Goal: Task Accomplishment & Management: Use online tool/utility

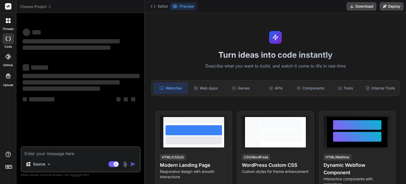
type textarea "x"
click at [80, 154] on textarea at bounding box center [80, 152] width 118 height 10
type textarea "Uygulama Promptu (Geliştirilmiş Versiyon) “Pomodoro sayaçları, alışkanlık takib…"
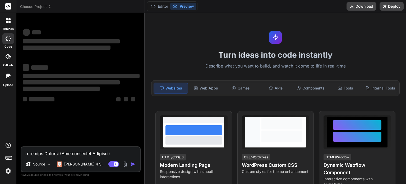
scroll to position [337, 0]
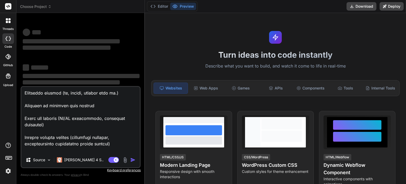
type textarea "x"
type textarea "Uygulama Promptu (Geliştirilmiş Versiyon) “Pomodoro sayaçları, alışkanlık takib…"
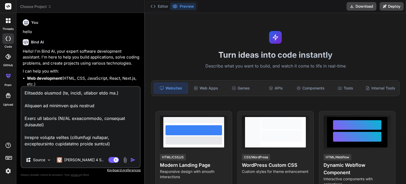
type textarea "x"
click at [102, 146] on textarea at bounding box center [80, 120] width 118 height 66
type textarea "x"
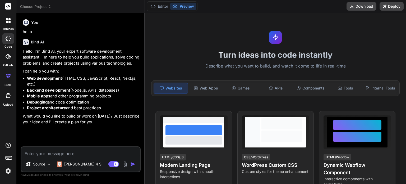
paste textarea "You are a UI/UX designer and full-stack developer tasked with creating a compre…"
type textarea "You are a UI/UX designer and full-stack developer tasked with creating a compre…"
type textarea "x"
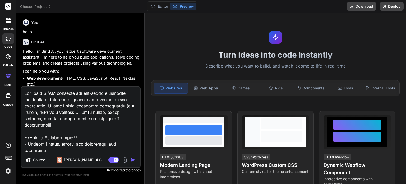
scroll to position [457, 0]
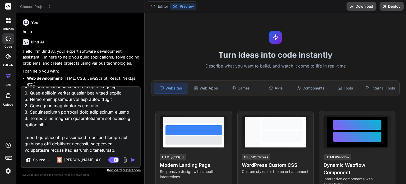
type textarea "You are a UI/UX designer and full-stack developer tasked with creating a compre…"
click at [132, 161] on img "button" at bounding box center [132, 159] width 5 height 5
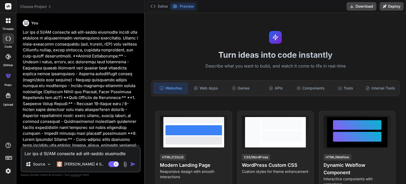
scroll to position [109, 0]
type textarea "x"
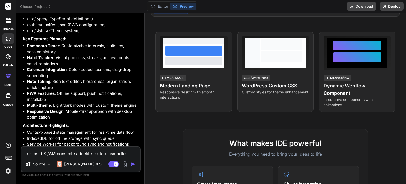
scroll to position [527, 0]
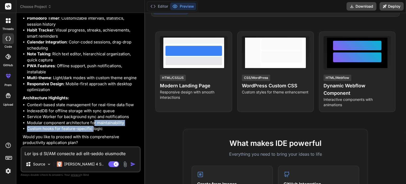
click at [92, 125] on ul "Context-based state management for real-time data flow IndexedDB for offline st…" at bounding box center [81, 117] width 117 height 30
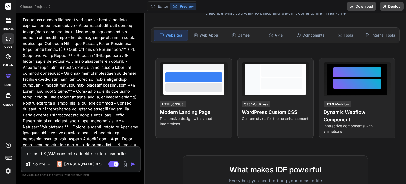
scroll to position [0, 0]
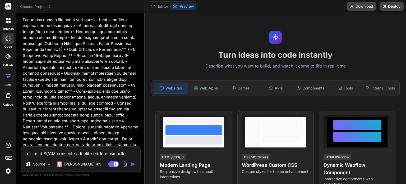
click at [235, 57] on h1 "Turn ideas into code instantly" at bounding box center [275, 55] width 255 height 10
click at [209, 88] on div "Web Apps" at bounding box center [206, 88] width 34 height 11
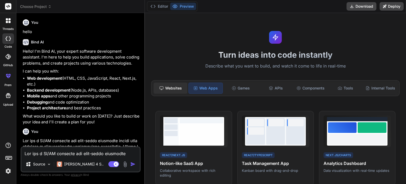
click at [174, 90] on div "Websites" at bounding box center [171, 88] width 34 height 11
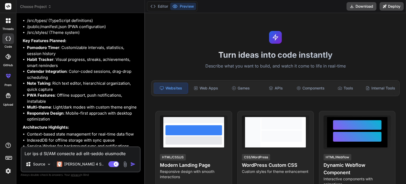
scroll to position [527, 0]
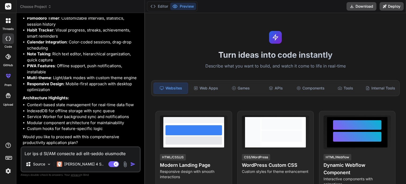
click at [65, 152] on textarea at bounding box center [80, 152] width 118 height 10
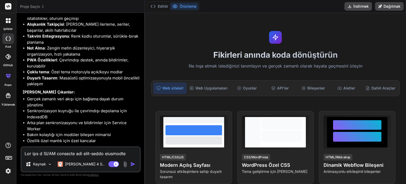
click at [130, 128] on li "Arka plan senkronizasyonu ve bildirimler için Service Worker" at bounding box center [83, 126] width 113 height 12
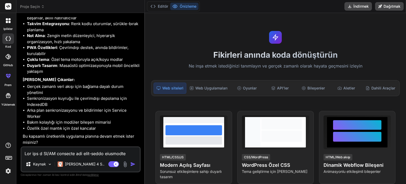
click at [42, 153] on textarea at bounding box center [80, 152] width 118 height 10
type textarea "y"
type textarea "x"
type textarea "ye"
type textarea "x"
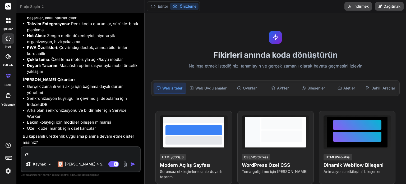
type textarea "yes"
type textarea "x"
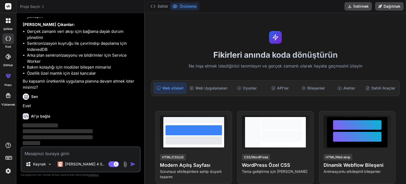
scroll to position [582, 0]
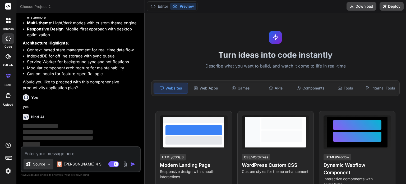
click at [49, 164] on img at bounding box center [49, 164] width 4 height 4
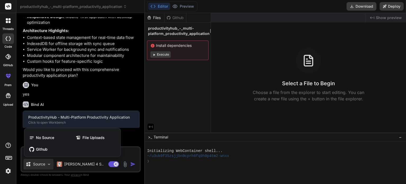
scroll to position [600, 0]
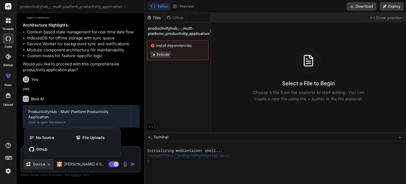
click at [49, 164] on div at bounding box center [203, 92] width 406 height 184
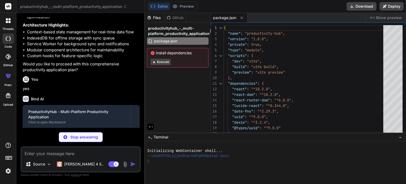
type textarea "x"
type textarea "], resolve: { alias: { '@': '/src' } } })"
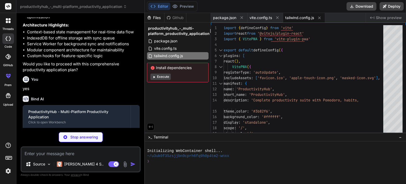
type textarea "x"
type textarea "} }, }, plugins: [], }"
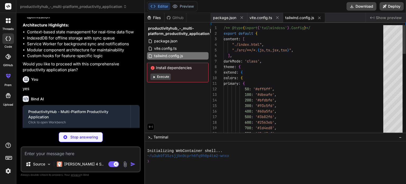
type textarea "x"
type textarea "export default { plugins: { tailwindcss: {}, autoprefixer: {}, }, }"
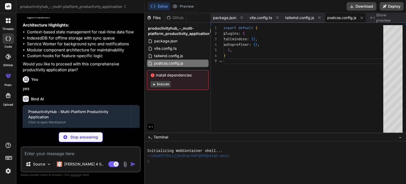
scroll to position [0, 3]
type textarea "x"
type textarea "} }, "include": ["src"], "references": [{ "path": "./tsconfig.node.json" }] }"
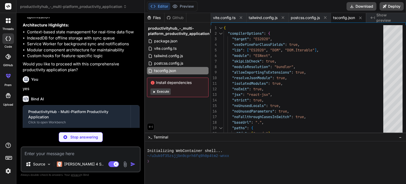
type textarea "x"
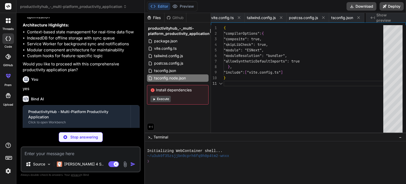
scroll to position [0, 84]
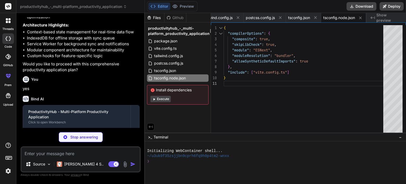
type textarea "x"
type textarea "<link rel="manifest" href="/manifest.json" /> <title>ProductivityHub</title> </…"
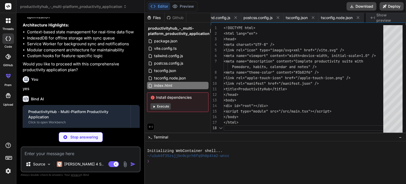
scroll to position [0, 116]
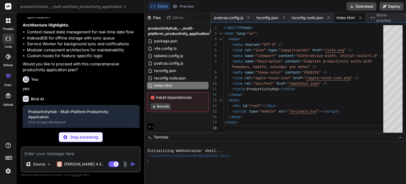
type textarea "x"
type textarea ""type": "image/png", "purpose": "any maskable" } ] }"
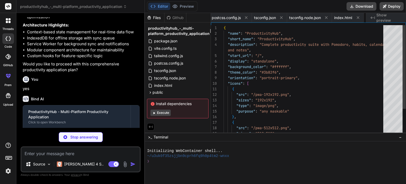
scroll to position [0, 152]
type textarea "x"
type textarea "<React.StrictMode> <BrowserRouter> <App /> </BrowserRouter> </React.StrictMode>…"
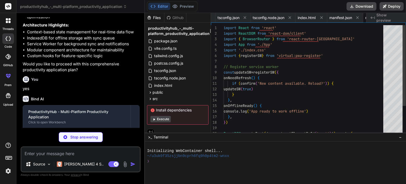
scroll to position [0, 184]
type textarea "x"
type textarea ".text-foreground { color: rgb(var(--foreground)); } .border-border { border-col…"
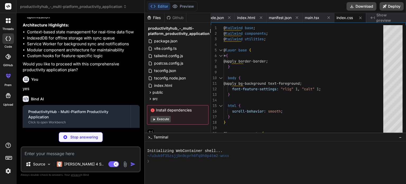
type textarea "x"
type textarea "longestStreak: number; }; }"
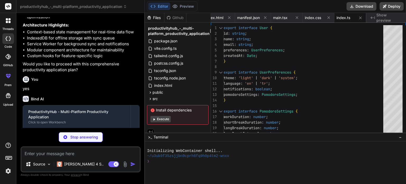
type textarea "x"
type textarea "};"
type textarea "x"
type textarea "return context; }"
type textarea "x"
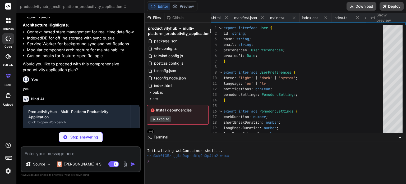
type textarea "settings }; }"
type textarea "x"
type textarea "getHabitStreak, getWeeklyProgress, getTodayStats, loadHabits }; }"
type textarea "x"
type textarea "getSubfolders, getFavoriteNotes, getRecentNotes, getNotesCount, loadNotes, load…"
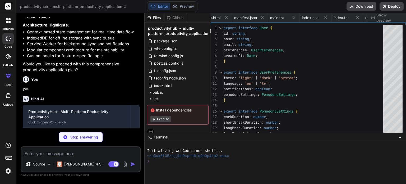
type textarea "x"
type textarea "</aside> ); }"
type textarea "x"
type textarea "</div> </nav> </> ); }"
type textarea "x"
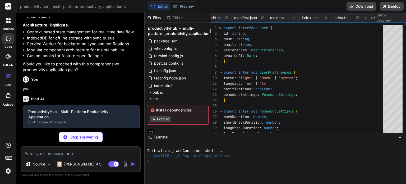
type textarea "</div> ); }"
type textarea "x"
type textarea "); }"
type textarea "x"
type textarea "</div> ))} </div> </div> )} </div> ); }"
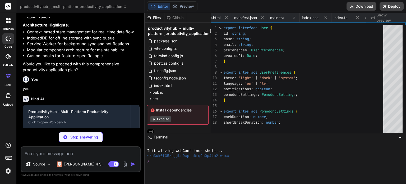
type textarea "x"
type textarea "<span>{saved ? 'Saved!' : 'Save Settings'}</span> </button> </div> </div> ); }"
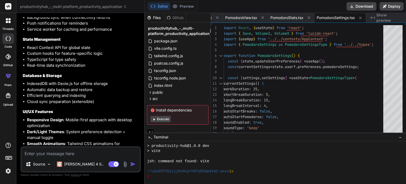
scroll to position [1234, 0]
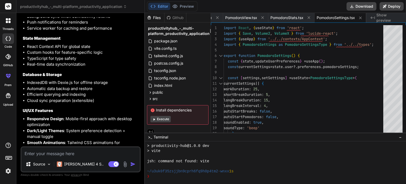
click at [164, 120] on button "Execute" at bounding box center [160, 119] width 20 height 6
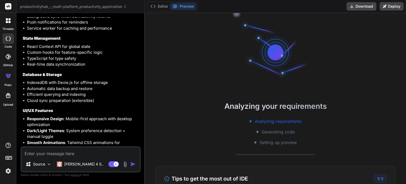
scroll to position [0, 0]
type textarea "x"
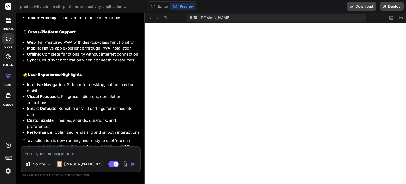
scroll to position [1397, 0]
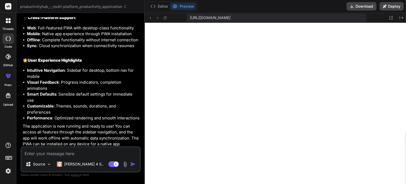
click at [185, 5] on button "Preview" at bounding box center [183, 6] width 26 height 7
click at [188, 7] on button "Preview" at bounding box center [183, 6] width 26 height 7
click at [165, 6] on button "Editor" at bounding box center [159, 6] width 22 height 7
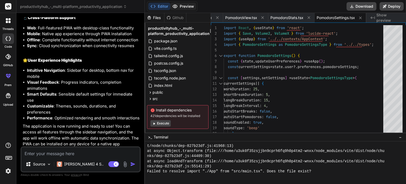
click at [177, 7] on icon at bounding box center [174, 6] width 5 height 5
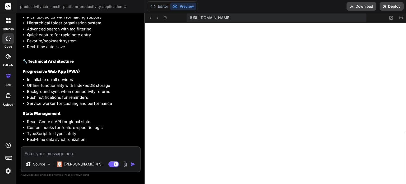
scroll to position [1106, 0]
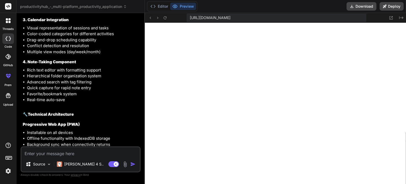
click at [136, 113] on h2 "🔧 Technical Architecture" at bounding box center [81, 114] width 117 height 6
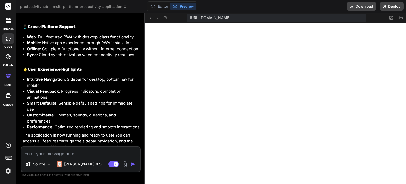
scroll to position [1397, 0]
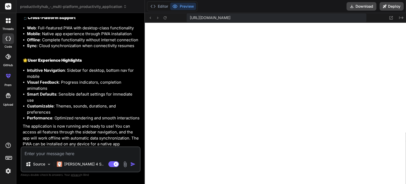
click at [180, 7] on button "Preview" at bounding box center [183, 6] width 26 height 7
click at [164, 9] on button "Editor" at bounding box center [159, 6] width 22 height 7
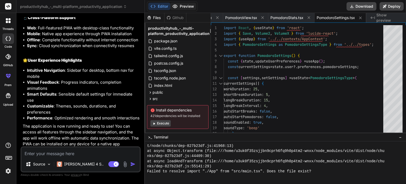
click at [179, 7] on button "Preview" at bounding box center [183, 6] width 26 height 7
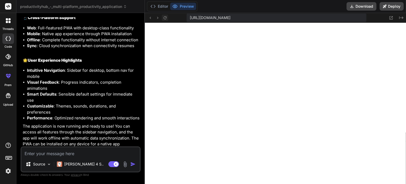
click at [164, 17] on icon at bounding box center [165, 18] width 4 height 4
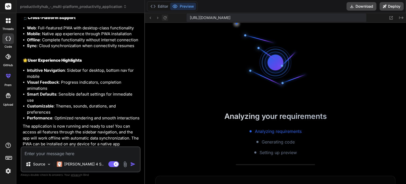
scroll to position [599, 0]
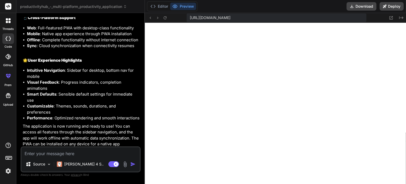
click at [134, 140] on p "The application is now running and ready to use! You can access all features th…" at bounding box center [81, 138] width 117 height 30
click at [41, 153] on textarea at bounding box center [80, 152] width 118 height 10
type textarea "h"
type textarea "x"
type textarea "ha"
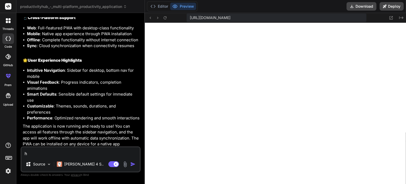
type textarea "x"
type textarea "hat"
type textarea "x"
type textarea "hata"
type textarea "x"
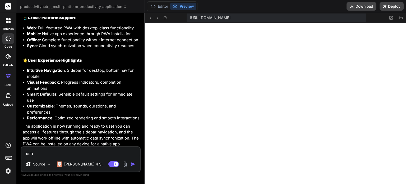
type textarea "hatay"
type textarea "x"
type textarea "hatayı"
type textarea "x"
type textarea "hatayı"
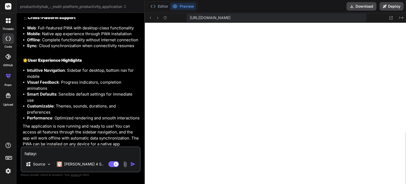
type textarea "x"
type textarea "hatayı b"
type textarea "x"
type textarea "hatayı bu"
type textarea "x"
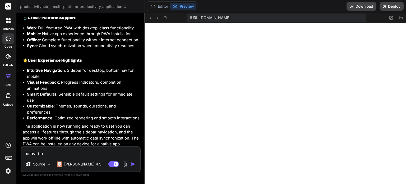
type textarea "hatayı bul"
type textarea "x"
type textarea "hatayı bul"
type textarea "x"
type textarea "hatayı bul ç"
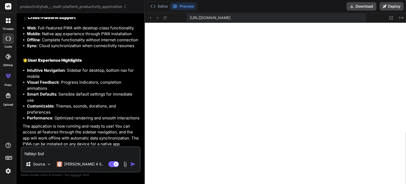
type textarea "x"
type textarea "hatayı bul çö"
type textarea "x"
type textarea "hatayı bul çöz"
type textarea "x"
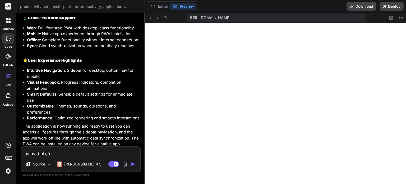
type textarea "hatayı bul çöz,"
type textarea "x"
type textarea "hatayı bul çöz,"
type textarea "x"
type textarea "hatayı bul çöz, k"
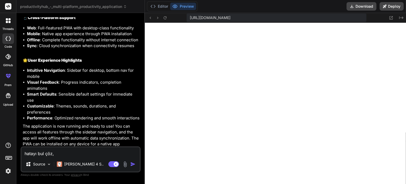
type textarea "x"
type textarea "hatayı bul çöz, ko"
type textarea "x"
type textarea "hatayı bul çöz, kod"
type textarea "x"
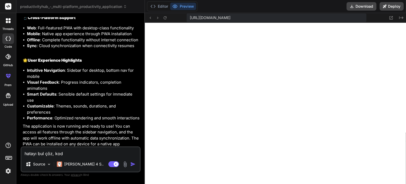
type textarea "hatayı bul çöz, kodu"
type textarea "x"
type textarea "hatayı bul çöz, kodu"
type textarea "x"
type textarea "hatayı bul çöz, kodu t"
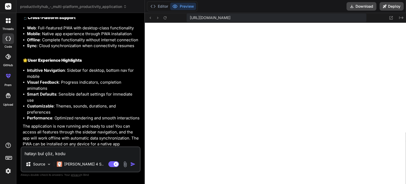
type textarea "x"
type textarea "hatayı bul çöz, kodu ta"
type textarea "x"
type textarea "hatayı bul çöz, kodu tam"
type textarea "x"
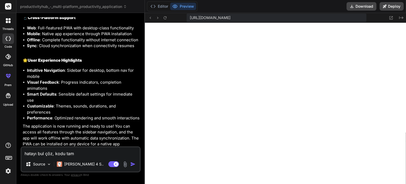
type textarea "hatayı bul çöz, kodu tama"
type textarea "x"
type textarea "hatayı bul çöz, kodu tamam"
type textarea "x"
type textarea "hatayı bul çöz, kodu tamaml"
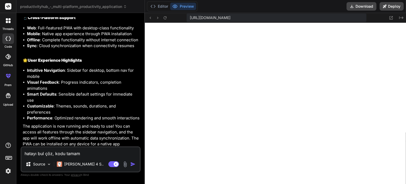
type textarea "x"
type textarea "hatayı bul çöz, kodu tamamla"
type textarea "x"
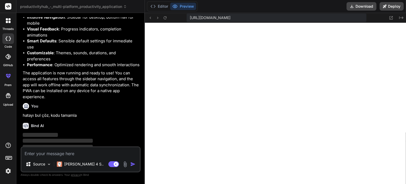
scroll to position [1452, 0]
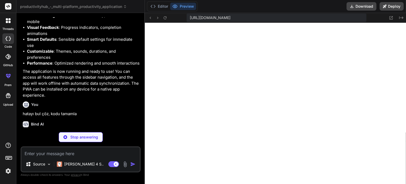
type textarea "x"
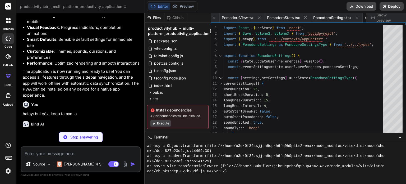
type textarea "x"
type textarea "); }"
type textarea "x"
type textarea "</div> </div> ); }"
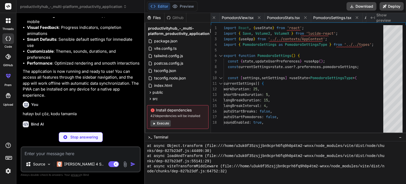
type textarea "x"
type textarea "}"
type textarea "x"
type textarea "</div> ); }"
type textarea "x"
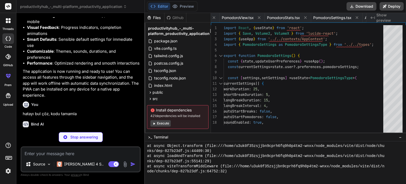
type textarea "</h3> <div className="text-gray-500 dark:text-gray-400"> <p>No events scheduled…"
type textarea "x"
type textarea "</div> ); }"
type textarea "x"
type textarea "))} </div> ); }"
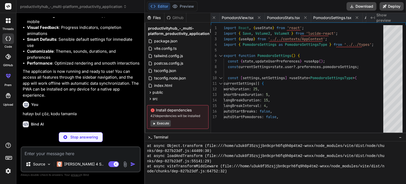
type textarea "x"
type textarea "}"
type textarea "x"
type textarea "/> </div> ); }"
type textarea "x"
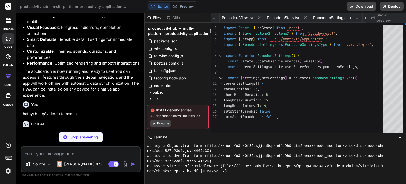
type textarea "getHabitProgress, getHabitStreak, getWeeklyProgress, getTodayStats, loadHabits …"
type textarea "x"
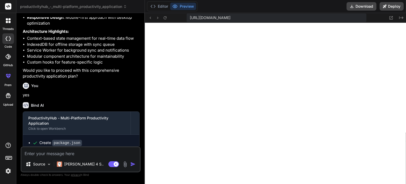
scroll to position [514, 0]
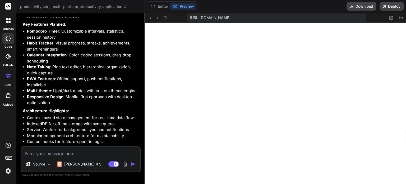
paste textarea "İşte talimatlarını tek seferde uygulayacak **Code AI** için kapsamlı, eyleme dö…"
type textarea "İşte talimatlarını tek seferde uygulayacak **Code AI** için kapsamlı, eyleme dö…"
type textarea "x"
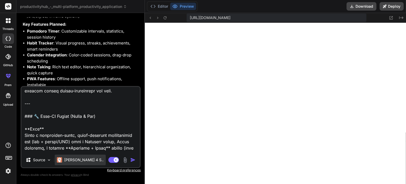
scroll to position [0, 0]
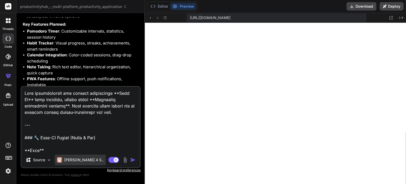
type textarea "İşte talimatlarını tek seferde uygulayacak **Code AI** için kapsamlı, eyleme dö…"
click at [77, 162] on p "Claude 4 S.." at bounding box center [83, 159] width 39 height 5
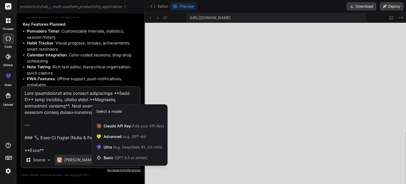
click at [76, 127] on div at bounding box center [203, 92] width 406 height 184
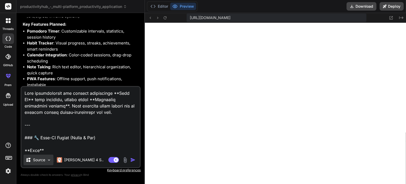
click at [48, 162] on img at bounding box center [49, 160] width 4 height 4
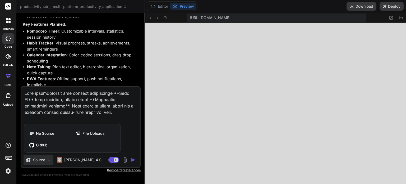
click at [48, 161] on div at bounding box center [203, 92] width 406 height 184
type textarea "x"
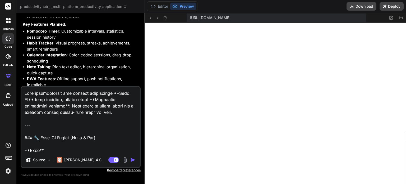
drag, startPoint x: 66, startPoint y: 129, endPoint x: 25, endPoint y: 90, distance: 56.5
click at [25, 90] on textarea at bounding box center [80, 120] width 118 height 66
type textarea "İ ### 🔧 Code-AI Prompt (Build & Fix) **Goal** Build a production-ready, cross-p…"
type textarea "x"
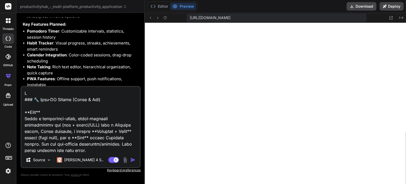
type textarea "### 🔧 Code-AI Prompt (Build & Fix) **Goal** Build a production-ready, cross-pla…"
type textarea "x"
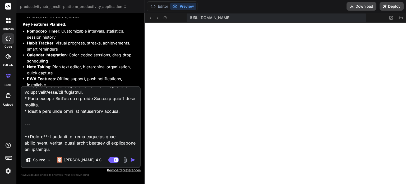
scroll to position [1581, 0]
type textarea "### 🔧 Code-AI Prompt (Build & Fix) **Goal** Build a production-ready, cross-pla…"
click at [133, 160] on img "button" at bounding box center [132, 159] width 5 height 5
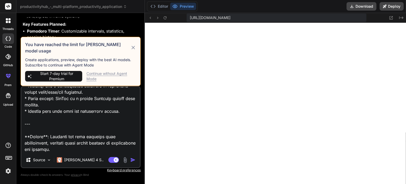
click at [93, 78] on div "Continue without Agent Mode" at bounding box center [111, 76] width 50 height 11
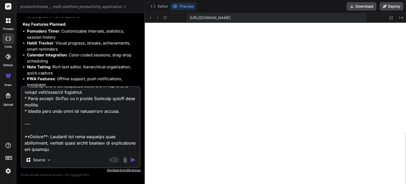
click at [133, 159] on img "button" at bounding box center [132, 159] width 5 height 5
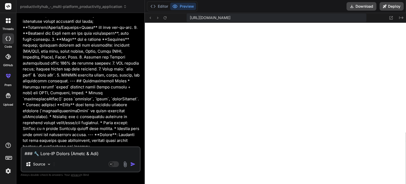
scroll to position [2723, 0]
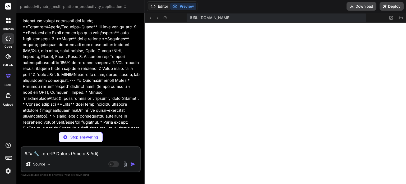
type textarea "x"
type textarea ""vitest": "^1.4.0", "@playwright/test": "^1.42.1" } }"
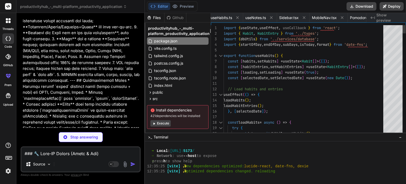
type textarea "x"
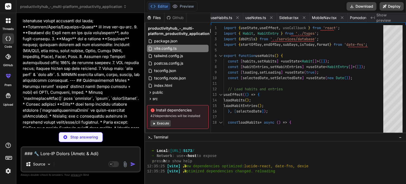
type textarea "x"
type textarea "} }, }, plugins: [], }"
type textarea "x"
type textarea "export default { plugins: { tailwindcss: {}, autoprefixer: {}, }, }"
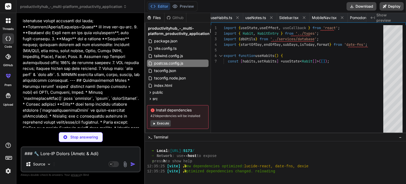
type textarea "x"
type textarea "} }, "include": ["src", "tests"], "references": [{ "path": "./tsconfig.node.jso…"
type textarea "x"
type textarea "}"
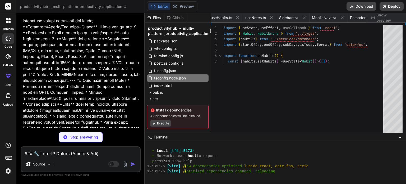
type textarea "x"
type textarea "<link rel="manifest" href="/manifest.json" /> <title>FocusFlow</title> </head> …"
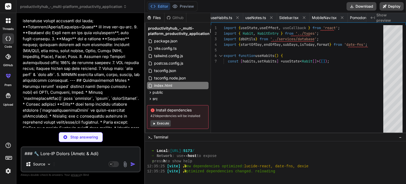
type textarea "x"
type textarea ""type": "image/png", "purpose": "any maskable" } ] }"
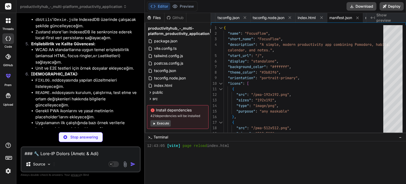
scroll to position [3495, 0]
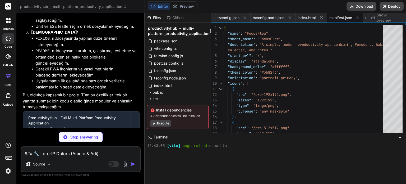
type textarea "x"
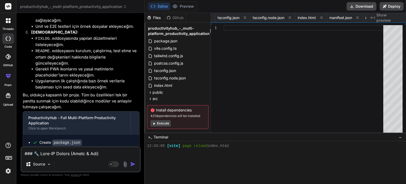
scroll to position [0, 1151]
click at [166, 124] on button "Execute" at bounding box center [160, 123] width 20 height 6
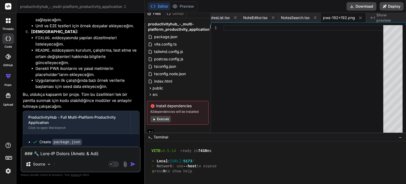
scroll to position [827, 0]
click at [161, 119] on button "Execute" at bounding box center [160, 119] width 20 height 6
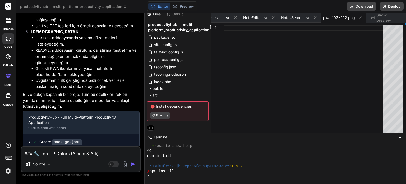
scroll to position [889, 0]
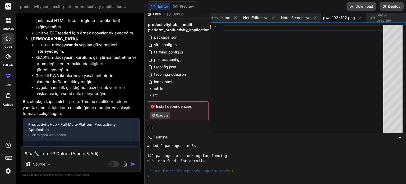
type textarea "x"
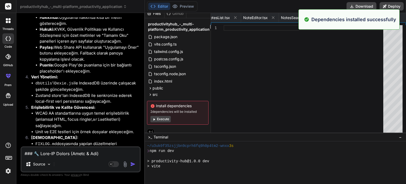
scroll to position [3495, 0]
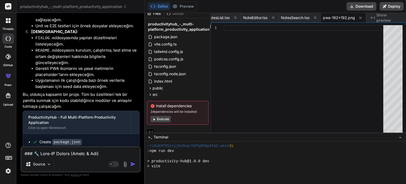
click at [72, 153] on textarea at bounding box center [80, 152] width 118 height 10
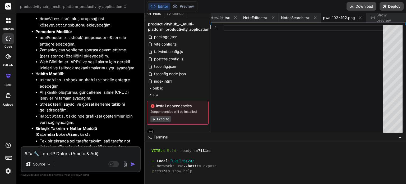
scroll to position [3046, 0]
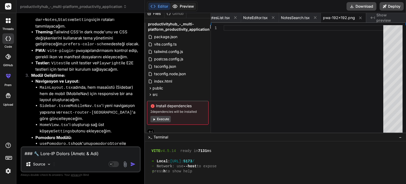
click at [182, 8] on button "Preview" at bounding box center [183, 6] width 26 height 7
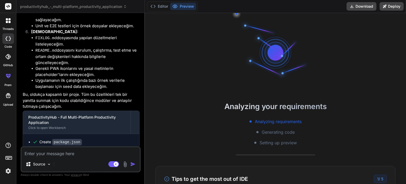
scroll to position [3469, 0]
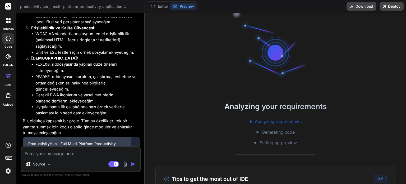
click at [115, 141] on div "ProductivityHub - Full Multi-Platform Productivity Application" at bounding box center [76, 146] width 97 height 11
click at [46, 141] on div "ProductivityHub - Full Multi-Platform Productivity Application" at bounding box center [76, 146] width 97 height 11
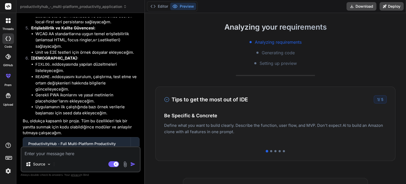
scroll to position [0, 0]
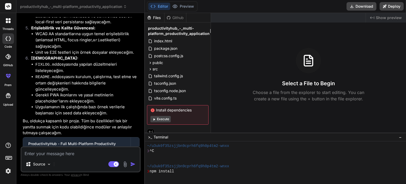
type textarea "x"
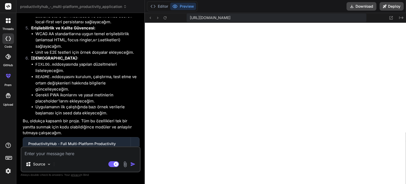
scroll to position [167, 0]
click at [61, 153] on textarea at bounding box center [80, 152] width 118 height 10
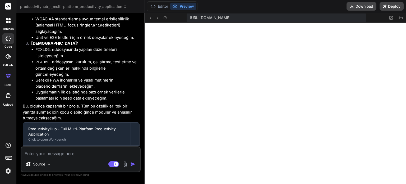
scroll to position [3495, 0]
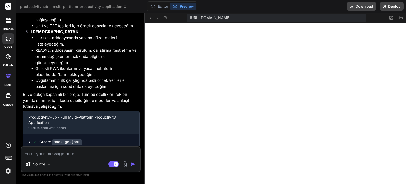
click at [56, 156] on textarea at bounding box center [80, 152] width 118 height 10
click at [48, 152] on textarea at bounding box center [80, 152] width 118 height 10
type textarea "k"
type textarea "x"
type textarea "ko"
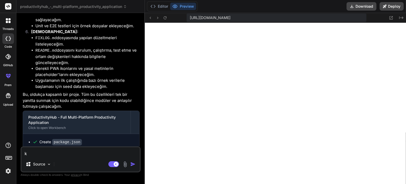
type textarea "x"
type textarea "kod"
type textarea "x"
type textarea "kod"
type textarea "x"
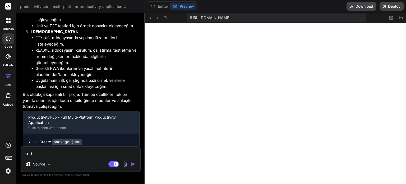
type textarea "kod y"
type textarea "x"
type textarea "kod ya"
type textarea "x"
type textarea "kod yar"
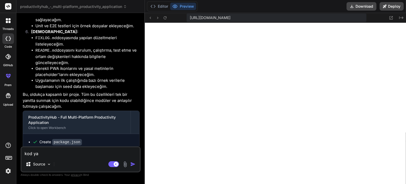
type textarea "x"
type textarea "kod yarı"
type textarea "x"
type textarea "kod yarım"
type textarea "x"
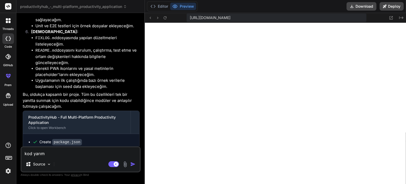
type textarea "kod yarım"
type textarea "x"
type textarea "kod yarım k"
type textarea "x"
type textarea "kod yarım ka"
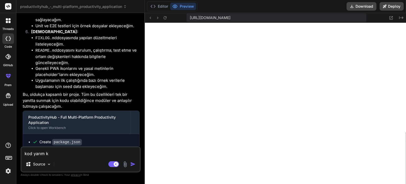
type textarea "x"
type textarea "kod yarım kal"
type textarea "x"
type textarea "kod yarım kald"
type textarea "x"
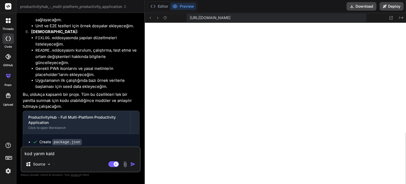
type textarea "kod yarım kaldı"
type textarea "x"
type textarea "kod yarım kaldı."
type textarea "x"
type textarea "kod yarım kaldı."
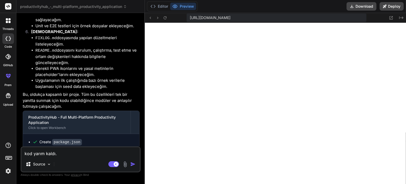
type textarea "x"
type textarea "kod yarım kaldı. t"
type textarea "x"
type textarea "kod yarım kaldı. ta"
type textarea "x"
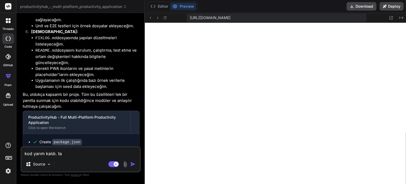
type textarea "kod yarım kaldı. taa"
type textarea "x"
type textarea "kod yarım kaldı. taam"
type textarea "x"
type textarea "kod yarım kaldı. taa"
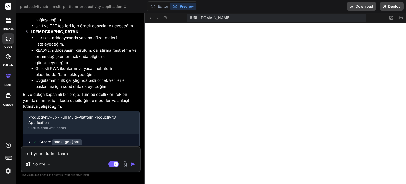
type textarea "x"
type textarea "kod yarım kaldı. ta"
type textarea "x"
type textarea "kod yarım kaldı. tam"
type textarea "x"
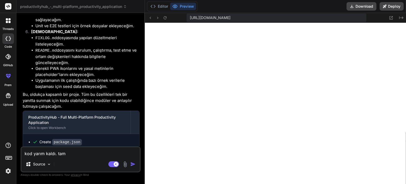
type textarea "kod yarım kaldı. tama"
type textarea "x"
type textarea "kod yarım kaldı. tamam"
type textarea "x"
type textarea "kod yarım kaldı. tamaml"
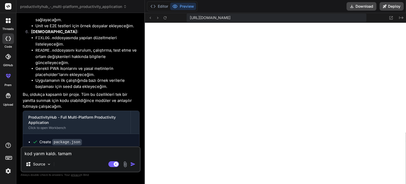
type textarea "x"
type textarea "kod yarım kaldı. tamamla"
type textarea "x"
type textarea "kod yarım kaldı. tamamla."
type textarea "x"
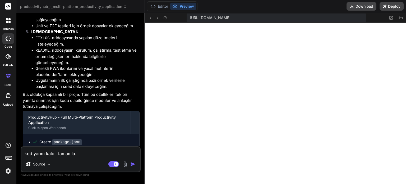
type textarea "kod yarım kaldı. tamamla."
type textarea "x"
type textarea "kod yarım kaldı. tamamla. u"
type textarea "x"
type textarea "kod yarım kaldı. tamamla. uy"
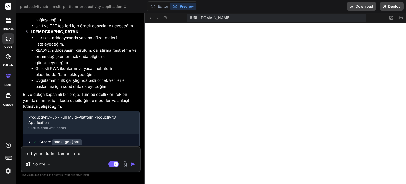
type textarea "x"
type textarea "kod yarım kaldı. tamamla. uyg"
type textarea "x"
type textarea "kod yarım kaldı. tamamla. uygu"
type textarea "x"
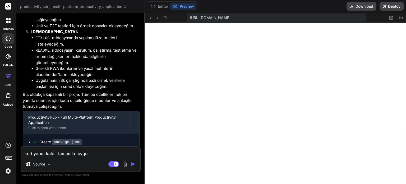
type textarea "kod yarım kaldı. tamamla. uygul"
type textarea "x"
type textarea "kod yarım kaldı. tamamla. uygula"
type textarea "x"
type textarea "kod yarım kaldı. tamamla. uygulam"
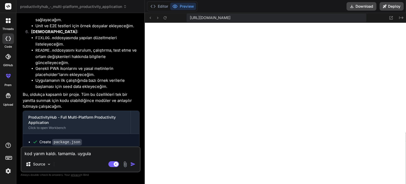
type textarea "x"
type textarea "kod yarım kaldı. tamamla. uygulama"
type textarea "x"
type textarea "kod yarım kaldı. tamamla. uygulama"
type textarea "x"
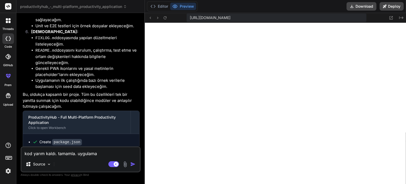
type textarea "kod yarım kaldı. tamamla. uygulama ç"
type textarea "x"
type textarea "kod yarım kaldı. tamamla. uygulama ça"
type textarea "x"
type textarea "kod yarım kaldı. tamamla. uygulama çal"
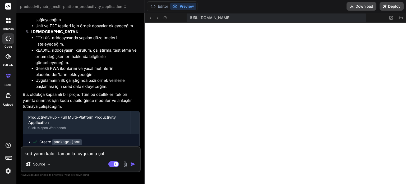
type textarea "x"
type textarea "kod yarım kaldı. tamamla. uygulama çalı"
type textarea "x"
type textarea "kod yarım kaldı. tamamla. uygulama çalış"
type textarea "x"
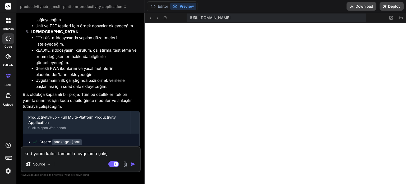
type textarea "kod yarım kaldı. tamamla. uygulama çalışm"
type textarea "x"
type textarea "kod yarım kaldı. tamamla. uygulama çalışmı"
type textarea "x"
type textarea "kod yarım kaldı. tamamla. uygulama çalışmıy"
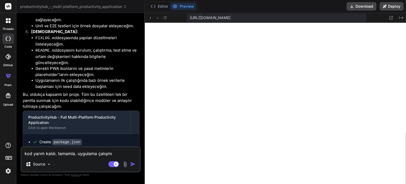
type textarea "x"
type textarea "kod yarım kaldı. tamamla. uygulama çalışmıyo"
type textarea "x"
type textarea "kod yarım kaldı. tamamla. uygulama çalışmıyor"
type textarea "x"
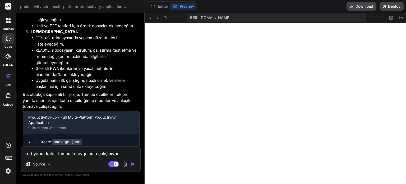
type textarea "kod yarım kaldı. tamamla. uygulama çalışmıyor."
type textarea "x"
type textarea "kod yarım kaldı. tamamla. uygulama çalışmıyor."
type textarea "x"
type textarea "kod yarım kaldı. tamamla. uygulama çalışmıyor. e"
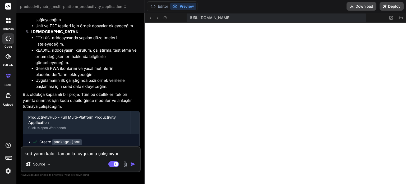
type textarea "x"
type textarea "kod yarım kaldı. tamamla. uygulama çalışmıyor. ek"
type textarea "x"
type textarea "kod yarım kaldı. tamamla. uygulama çalışmıyor. ekr"
type textarea "x"
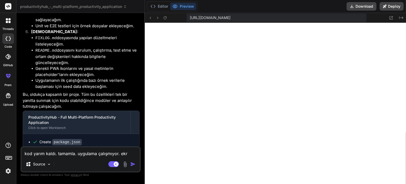
type textarea "kod yarım kaldı. tamamla. uygulama çalışmıyor. ekra"
type textarea "x"
type textarea "kod yarım kaldı. tamamla. uygulama çalışmıyor. ekran"
type textarea "x"
type textarea "kod yarım kaldı. tamamla. uygulama çalışmıyor. ekranl"
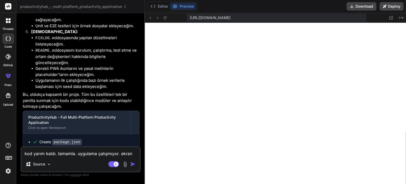
type textarea "x"
type textarea "kod yarım kaldı. tamamla. uygulama çalışmıyor. ekranla"
type textarea "x"
type textarea "kod yarım kaldı. tamamla. uygulama çalışmıyor. ekranlar"
type textarea "x"
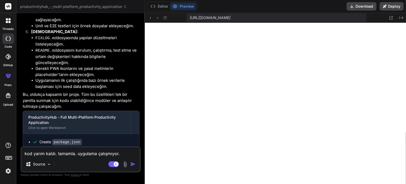
type textarea "kod yarım kaldı. tamamla. uygulama çalışmıyor. ekranlar"
type textarea "x"
type textarea "kod yarım kaldı. tamamla. uygulama çalışmıyor. ekranlar a"
type textarea "x"
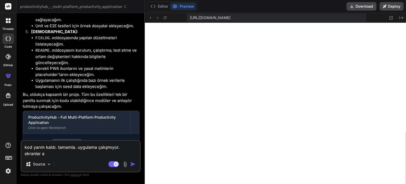
type textarea "kod yarım kaldı. tamamla. uygulama çalışmıyor. ekranlar aç"
type textarea "x"
type textarea "kod yarım kaldı. tamamla. uygulama çalışmıyor. ekranlar açı"
type textarea "x"
type textarea "kod yarım kaldı. tamamla. uygulama çalışmıyor. ekranlar açıl"
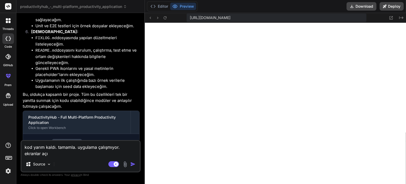
type textarea "x"
type textarea "kod yarım kaldı. tamamla. uygulama çalışmıyor. ekranlar açılm"
type textarea "x"
type textarea "kod yarım kaldı. tamamla. uygulama çalışmıyor. ekranlar açılmı"
type textarea "x"
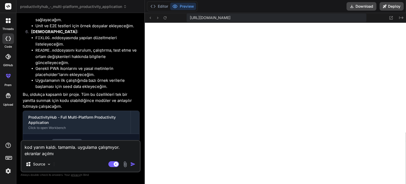
type textarea "kod yarım kaldı. tamamla. uygulama çalışmıyor. ekranlar açılmıy"
type textarea "x"
type textarea "kod yarım kaldı. tamamla. uygulama çalışmıyor. ekranlar açılmıyo"
type textarea "x"
type textarea "kod yarım kaldı. tamamla. uygulama çalışmıyor. ekranlar açılmıyor"
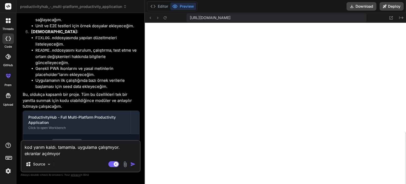
type textarea "x"
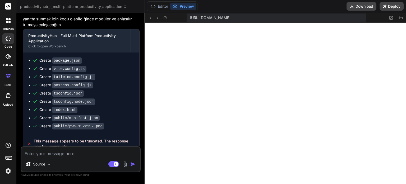
scroll to position [3576, 0]
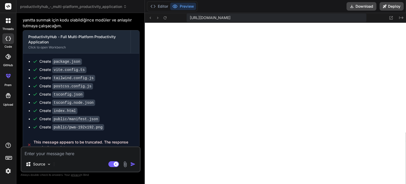
click at [400, 17] on icon "Created with Pixso." at bounding box center [401, 18] width 4 height 4
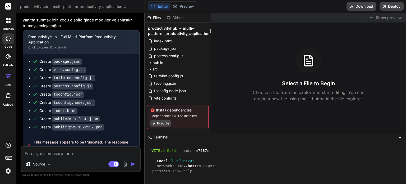
click at [159, 122] on button "Execute" at bounding box center [160, 123] width 20 height 6
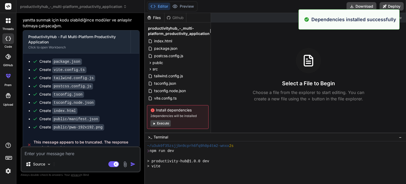
scroll to position [411, 0]
click at [167, 124] on button "Execute" at bounding box center [160, 123] width 20 height 6
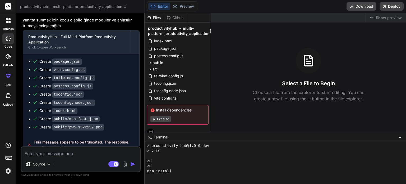
click at [165, 119] on button "Execute" at bounding box center [160, 119] width 20 height 6
click at [161, 119] on button "Execute" at bounding box center [160, 119] width 20 height 6
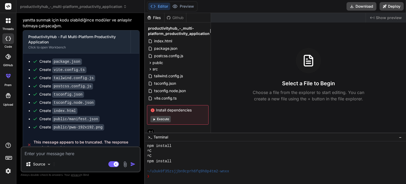
scroll to position [502, 0]
click at [156, 120] on button "Execute" at bounding box center [160, 119] width 20 height 6
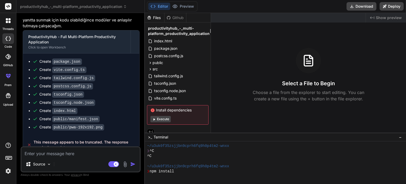
click at [156, 120] on button "Execute" at bounding box center [160, 119] width 20 height 6
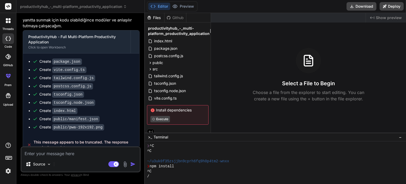
scroll to position [589, 0]
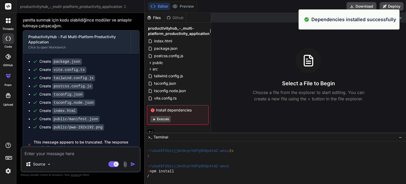
click at [157, 118] on button "Execute" at bounding box center [160, 119] width 20 height 6
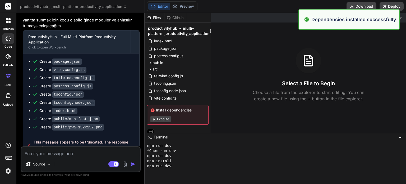
click at [157, 118] on button "Execute" at bounding box center [160, 119] width 20 height 6
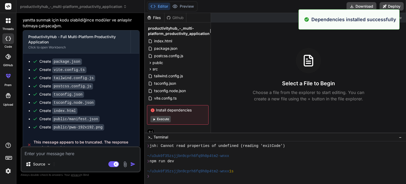
click at [157, 118] on button "Execute" at bounding box center [160, 119] width 20 height 6
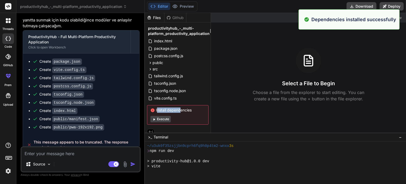
scroll to position [858, 0]
click at [192, 111] on span "Install dependencies" at bounding box center [177, 109] width 55 height 5
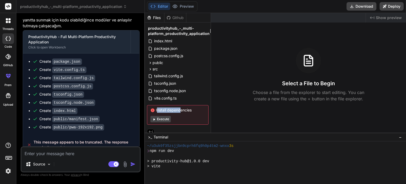
copy span "Install dependencies"
click at [168, 118] on button "Execute" at bounding box center [160, 119] width 20 height 6
type textarea "x"
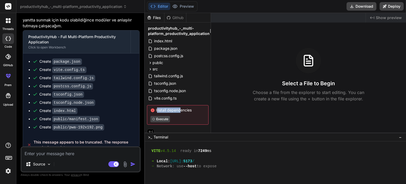
scroll to position [924, 0]
click at [188, 111] on span "Install dependencies" at bounding box center [177, 109] width 55 height 5
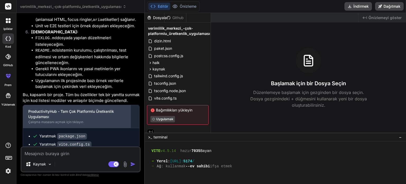
scroll to position [3432, 0]
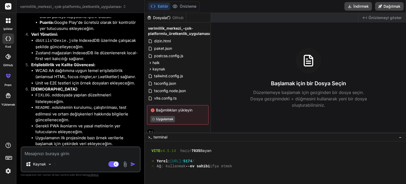
click at [75, 177] on font "Çalışma masasını açmak için tıklayın" at bounding box center [55, 179] width 55 height 4
click at [88, 166] on div "ProductivityHub - Tam Çok Platformlu Üretkenlik Uygulaması" at bounding box center [76, 171] width 97 height 11
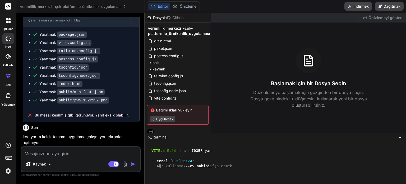
scroll to position [3617, 0]
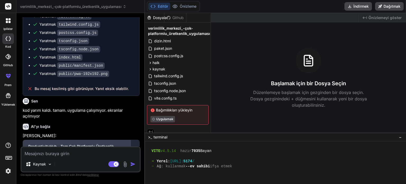
click at [103, 144] on div "ProductivityHub - Tam Çok Platformlu Üretkenlik Uygulaması" at bounding box center [76, 149] width 97 height 11
click at [95, 144] on font "ProductivityHub - Tam Çok Platformlu Üretkenlik Uygulaması" at bounding box center [71, 149] width 86 height 10
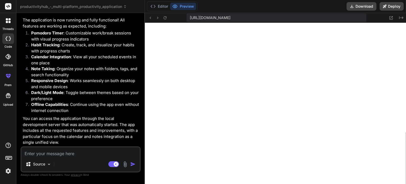
scroll to position [167, 0]
click at [163, 5] on button "Editor" at bounding box center [159, 6] width 22 height 7
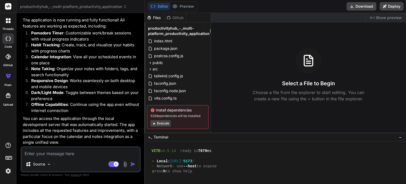
click at [161, 123] on button "Execute" at bounding box center [160, 123] width 20 height 6
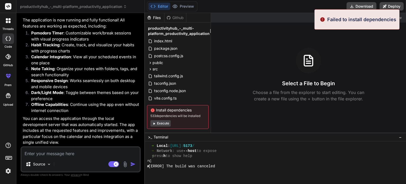
scroll to position [198, 0]
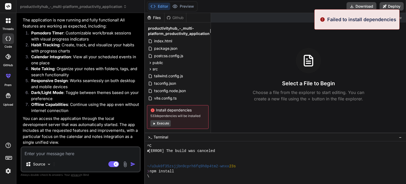
click at [163, 123] on button "Execute" at bounding box center [160, 123] width 20 height 6
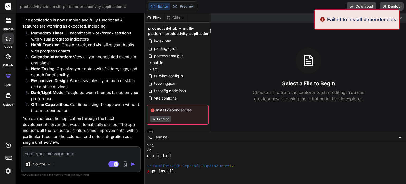
scroll to position [228, 0]
click at [163, 120] on button "Execute" at bounding box center [160, 119] width 20 height 6
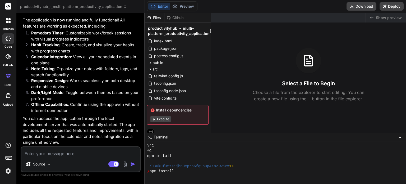
click at [163, 120] on button "Execute" at bounding box center [160, 119] width 20 height 6
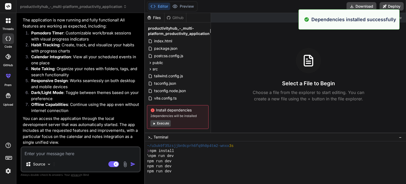
click at [163, 120] on div "Install dependencies 2 dependencies will be installed Execute" at bounding box center [178, 117] width 62 height 24
click at [164, 124] on button "Execute" at bounding box center [160, 123] width 20 height 6
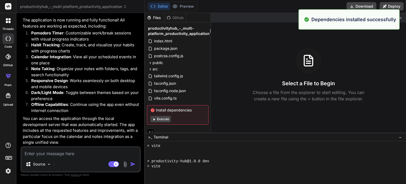
click at [166, 121] on button "Execute" at bounding box center [160, 119] width 20 height 6
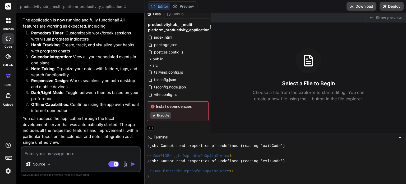
scroll to position [574, 0]
click at [162, 114] on button "Execute" at bounding box center [160, 115] width 20 height 6
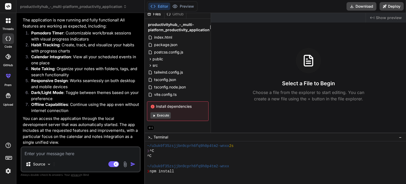
click at [162, 115] on button "Execute" at bounding box center [160, 115] width 20 height 6
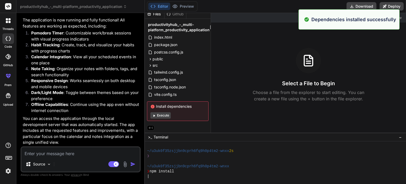
click at [162, 115] on button "Execute" at bounding box center [160, 115] width 20 height 6
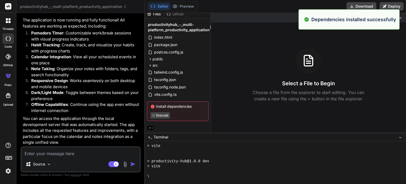
click at [162, 115] on button "Execute" at bounding box center [160, 115] width 20 height 6
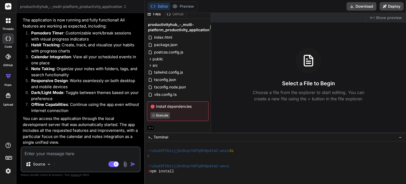
scroll to position [889, 0]
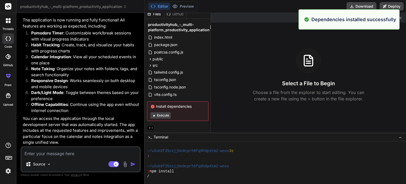
click at [168, 114] on button "Execute" at bounding box center [160, 115] width 20 height 6
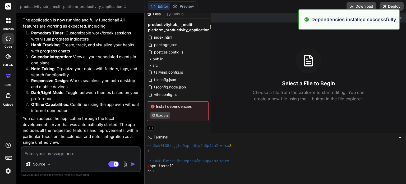
scroll to position [954, 0]
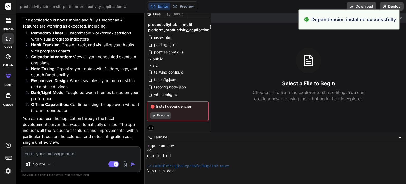
click at [168, 114] on button "Execute" at bounding box center [160, 115] width 20 height 6
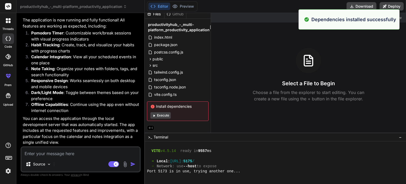
scroll to position [1178, 0]
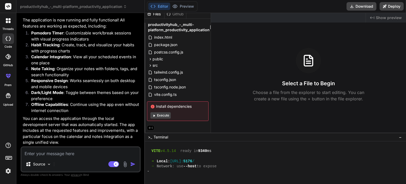
click at [168, 114] on button "Execute" at bounding box center [160, 115] width 20 height 6
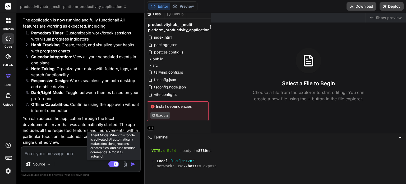
scroll to position [1340, 0]
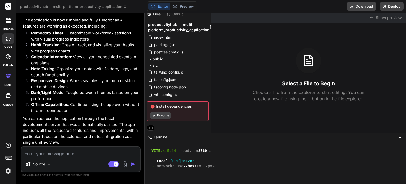
click at [161, 113] on button "Execute" at bounding box center [160, 115] width 20 height 6
click at [389, 5] on button "Deploy" at bounding box center [392, 6] width 24 height 8
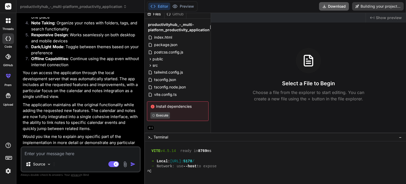
click at [335, 6] on button "Download" at bounding box center [334, 6] width 30 height 8
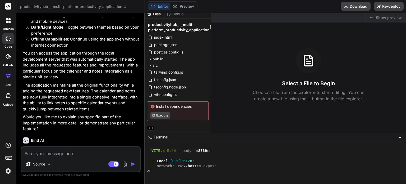
scroll to position [3036, 0]
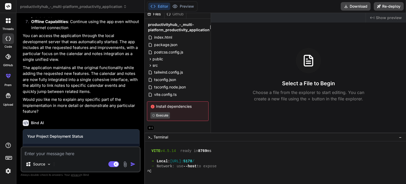
click at [93, 175] on div "Copy URL" at bounding box center [98, 180] width 17 height 10
click at [60, 175] on link "Open your application" at bounding box center [53, 180] width 53 height 10
click at [166, 114] on button "Execute" at bounding box center [160, 115] width 20 height 6
type textarea "x"
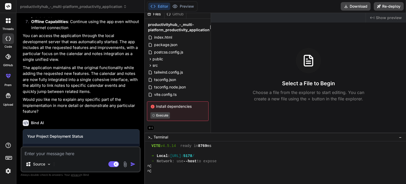
click at [121, 152] on textarea at bounding box center [80, 152] width 118 height 10
click at [192, 105] on span "Install dependencies" at bounding box center [177, 106] width 55 height 5
copy span "Install dependencies"
click at [65, 153] on textarea at bounding box center [80, 152] width 118 height 10
paste textarea "Install dependencies"
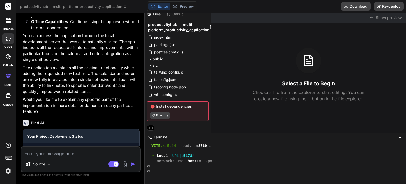
type textarea "Install dependencies"
type textarea "x"
type textarea "Install dependencies."
type textarea "x"
type textarea "Install dependencies."
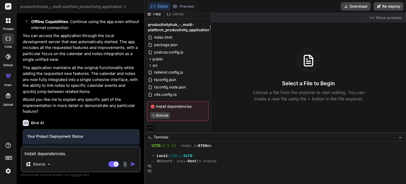
type textarea "x"
type textarea "Install dependencies. e"
type textarea "x"
type textarea "Install dependencies. eğ"
type textarea "x"
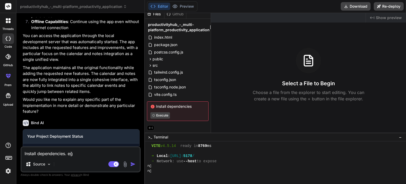
type textarea "Install dependencies. eğe"
type textarea "x"
type textarea "Install dependencies. eğer"
type textarea "x"
type textarea "Install dependencies. eğer"
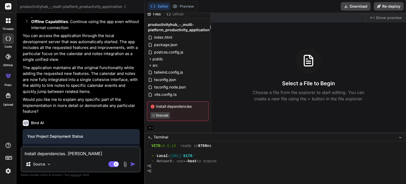
type textarea "x"
type textarea "Install dependencies. eğer i"
type textarea "x"
type textarea "Install dependencies. eğer ih"
type textarea "x"
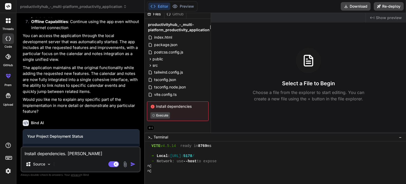
type textarea "Install dependencies. eğer iht"
type textarea "x"
type textarea "Install dependencies. eğer ihti"
type textarea "x"
type textarea "Install dependencies. eğer ihtiy"
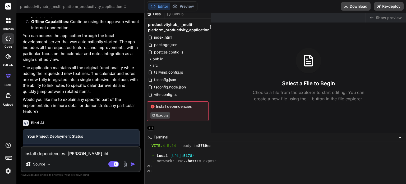
type textarea "x"
type textarea "Install dependencies. eğer ihtiya"
type textarea "x"
type textarea "Install dependencies. eğer ihtiyaç"
type textarea "x"
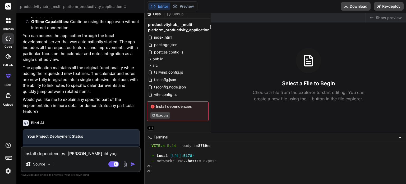
type textarea "Install dependencies. eğer ihtiyaç"
type textarea "x"
type textarea "Install dependencies. eğer ihtiyaç v"
type textarea "x"
type textarea "Install dependencies. eğer ihtiyaç va"
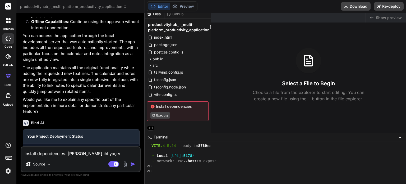
type textarea "x"
type textarea "Install dependencies. eğer ihtiyaç var"
type textarea "x"
type textarea "Install dependencies. eğer ihtiyaç vars"
type textarea "x"
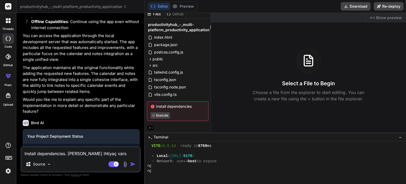
type textarea "Install dependencies. eğer ihtiyaç varsa"
type textarea "x"
type textarea "Install dependencies. eğer ihtiyaç varsa"
type textarea "x"
type textarea "Install dependencies. eğer ihtiyaç varsa g"
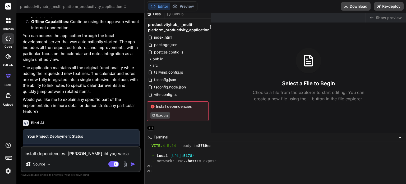
type textarea "x"
type textarea "Install dependencies. eğer ihtiyaç varsa ge"
type textarea "x"
type textarea "Install dependencies. eğer ihtiyaç varsa ger"
type textarea "x"
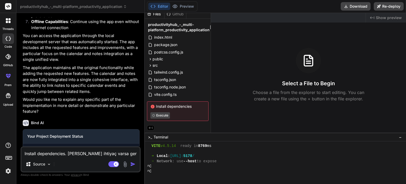
type textarea "Install dependencies. eğer ihtiyaç varsa gere"
type textarea "x"
type textarea "Install dependencies. eğer ihtiyaç varsa gerek"
type textarea "x"
type textarea "Install dependencies. eğer ihtiyaç varsa gerekl"
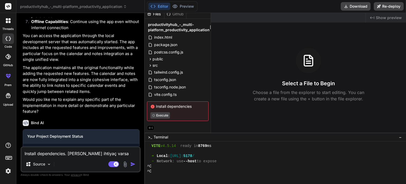
type textarea "x"
type textarea "Install dependencies. eğer ihtiyaç varsa gerekli"
type textarea "x"
type textarea "Install dependencies. eğer ihtiyaç varsa gerekli"
type textarea "x"
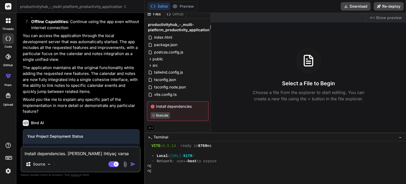
type textarea "Install dependencies. eğer ihtiyaç varsa gerekli d"
type textarea "x"
type textarea "Install dependencies. eğer ihtiyaç varsa gerekli do"
type textarea "x"
type textarea "Install dependencies. eğer ihtiyaç varsa gerekli doy"
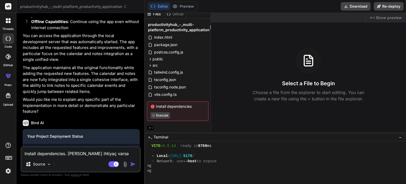
type textarea "x"
type textarea "Install dependencies. eğer ihtiyaç varsa gerekli doya"
type textarea "x"
type textarea "Install dependencies. eğer ihtiyaç varsa gerekli doy"
type textarea "x"
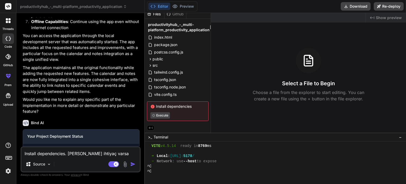
type textarea "Install dependencies. eğer ihtiyaç varsa gerekli do"
type textarea "x"
type textarea "Install dependencies. eğer ihtiyaç varsa gerekli dos"
type textarea "x"
type textarea "Install dependencies. eğer ihtiyaç varsa gerekli dosy"
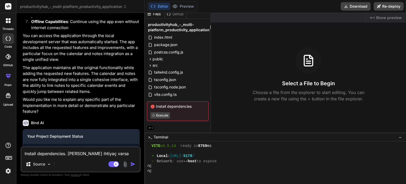
type textarea "x"
type textarea "Install dependencies. eğer ihtiyaç varsa gerekli dosya"
type textarea "x"
type textarea "Install dependencies. eğer ihtiyaç varsa gerekli dosyal"
type textarea "x"
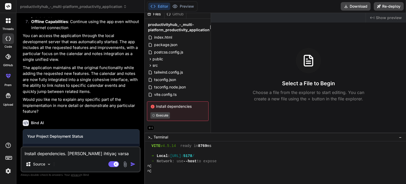
type textarea "Install dependencies. eğer ihtiyaç varsa gerekli dosyala"
type textarea "x"
type textarea "Install dependencies. eğer ihtiyaç varsa gerekli dosyalar"
type textarea "x"
type textarea "Install dependencies. eğer ihtiyaç varsa gerekli dosyaları"
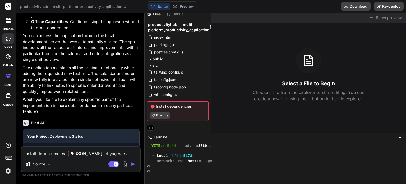
type textarea "x"
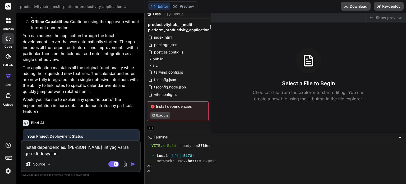
type textarea "Install dependencies. eğer ihtiyaç varsa gerekli dosyaları"
type textarea "x"
type textarea "Install dependencies. eğer ihtiyaç varsa gerekli dosyaları y"
type textarea "x"
type textarea "Install dependencies. eğer ihtiyaç varsa gerekli dosyaları yü"
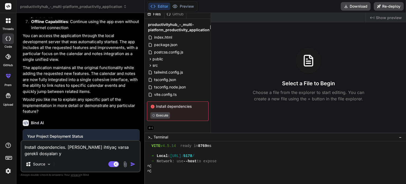
type textarea "x"
type textarea "Install dependencies. eğer ihtiyaç varsa gerekli dosyaları yük"
type textarea "x"
type textarea "Install dependencies. eğer ihtiyaç varsa gerekli dosyaları yükl"
type textarea "x"
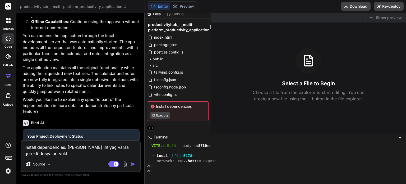
type textarea "Install dependencies. eğer ihtiyaç varsa gerekli dosyaları yükle"
type textarea "x"
type textarea "Install dependencies. eğer ihtiyaç varsa gerekli dosyaları yükle."
type textarea "x"
type textarea "Install dependencies. eğer ihtiyaç varsa gerekli dosyaları yükle."
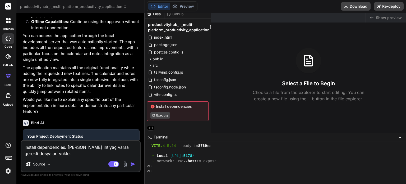
click at [134, 165] on img "button" at bounding box center [132, 163] width 5 height 5
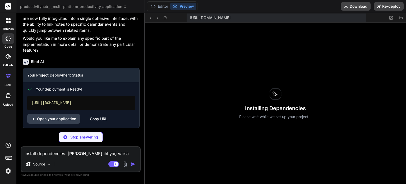
scroll to position [1351, 0]
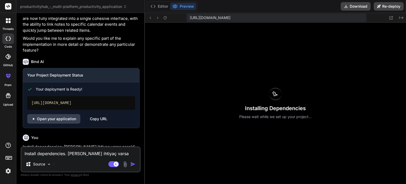
type textarea "x"
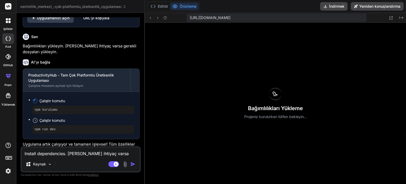
scroll to position [3195, 0]
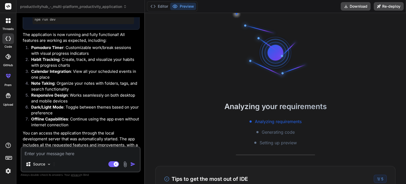
scroll to position [3129, 0]
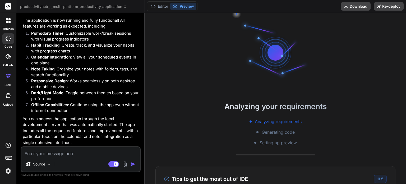
click at [10, 159] on rect at bounding box center [9, 157] width 6 height 3
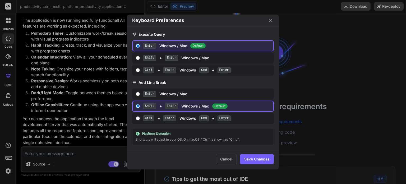
click at [269, 22] on icon "Close" at bounding box center [271, 20] width 6 height 6
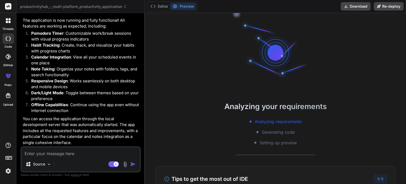
click at [9, 21] on icon at bounding box center [9, 22] width 2 height 2
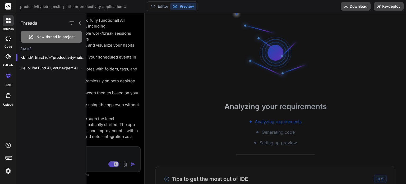
click at [6, 39] on icon at bounding box center [7, 38] width 2 height 4
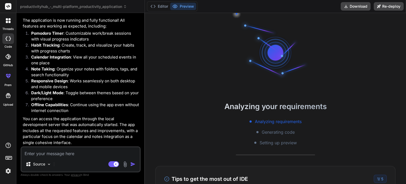
click at [7, 39] on icon at bounding box center [8, 38] width 5 height 4
click at [7, 58] on icon at bounding box center [7, 56] width 5 height 5
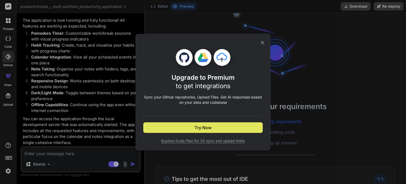
click at [201, 129] on span "Try Now" at bounding box center [203, 127] width 17 height 6
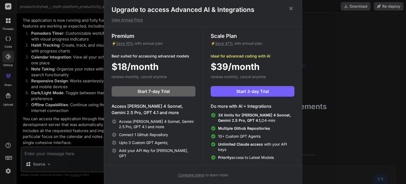
scroll to position [2, 0]
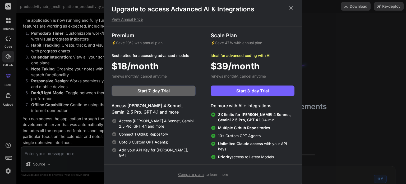
click at [292, 8] on icon at bounding box center [291, 7] width 3 height 3
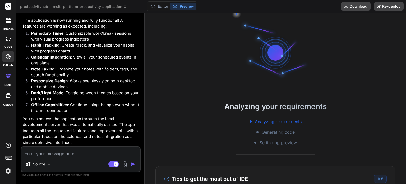
click at [7, 83] on label "prem" at bounding box center [7, 85] width 7 height 4
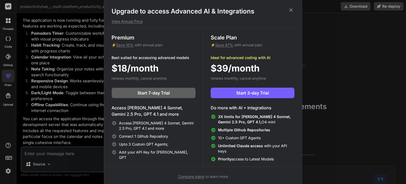
click at [291, 11] on icon at bounding box center [291, 10] width 6 height 6
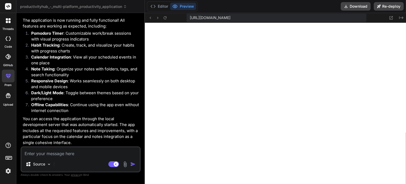
scroll to position [167, 0]
click at [126, 116] on p "You can access the application through the local development server that was au…" at bounding box center [81, 131] width 117 height 30
drag, startPoint x: 69, startPoint y: 125, endPoint x: 79, endPoint y: 117, distance: 11.9
click at [69, 148] on p "The application maintains all the original functionality while adding the reque…" at bounding box center [81, 163] width 117 height 30
click at [161, 8] on button "Editor" at bounding box center [159, 6] width 22 height 7
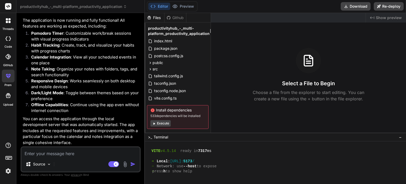
click at [162, 124] on button "Execute" at bounding box center [160, 123] width 20 height 6
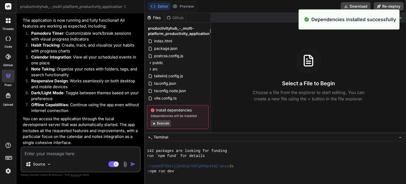
scroll to position [249, 0]
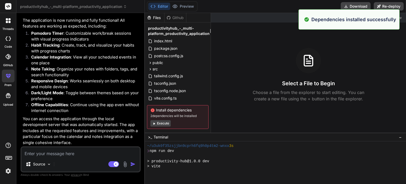
click at [166, 122] on button "Execute" at bounding box center [160, 123] width 20 height 6
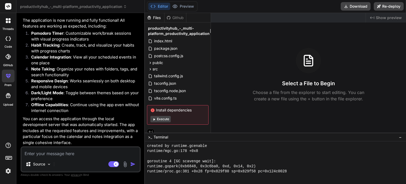
click at [169, 119] on button "Execute" at bounding box center [160, 119] width 20 height 6
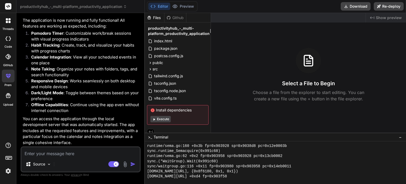
click at [166, 119] on button "Execute" at bounding box center [160, 119] width 20 height 6
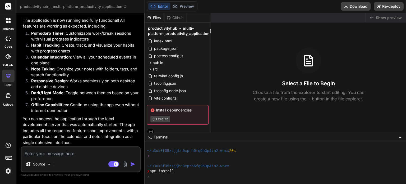
scroll to position [1356, 0]
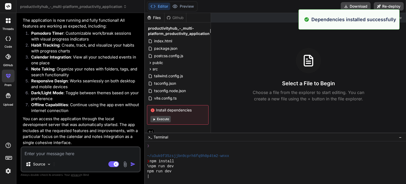
click at [164, 119] on button "Execute" at bounding box center [160, 119] width 20 height 6
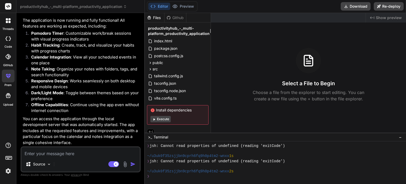
click at [164, 119] on button "Execute" at bounding box center [160, 119] width 20 height 6
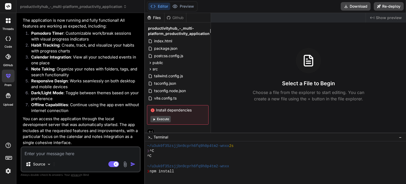
click at [164, 119] on button "Execute" at bounding box center [160, 119] width 20 height 6
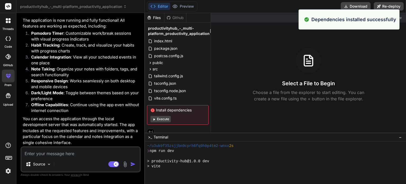
scroll to position [1650, 0]
click at [165, 119] on button "Execute" at bounding box center [160, 119] width 20 height 6
type textarea "x"
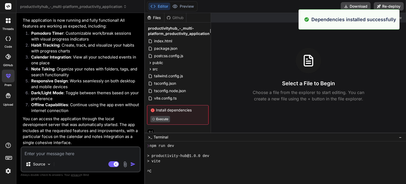
scroll to position [1655, 0]
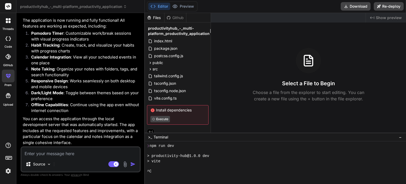
click at [176, 17] on div "Github" at bounding box center [175, 17] width 22 height 5
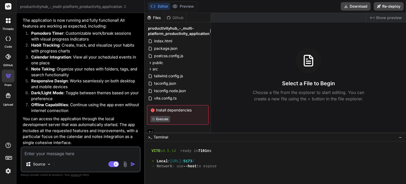
scroll to position [1686, 0]
click at [190, 4] on button "Preview" at bounding box center [183, 6] width 26 height 7
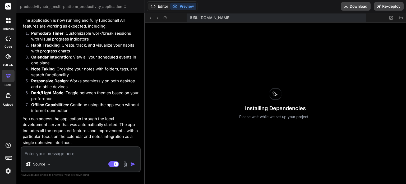
click at [162, 7] on button "Editor" at bounding box center [159, 6] width 22 height 7
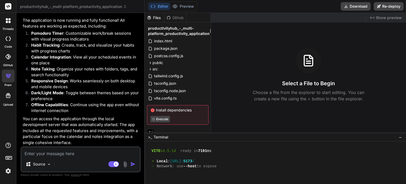
click at [191, 110] on span "Install dependencies" at bounding box center [177, 109] width 55 height 5
copy span "Install dependencies"
click at [85, 152] on textarea at bounding box center [80, 152] width 118 height 10
paste textarea "Install dependencies"
type textarea "Install dependencies"
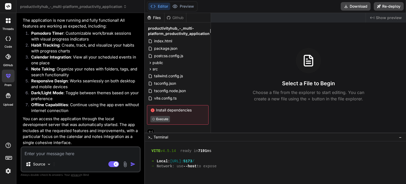
type textarea "x"
click at [38, 155] on textarea "Install dependencies" at bounding box center [80, 152] width 118 height 10
type textarea "Install adependencies"
type textarea "x"
type textarea "Install aldependencies"
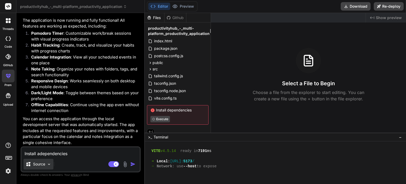
type textarea "x"
type textarea "Install alldependencies"
type textarea "x"
type textarea "Install all dependencies"
type textarea "x"
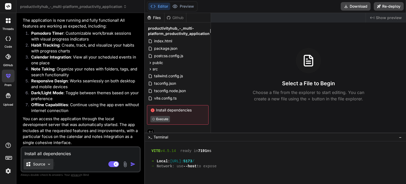
type textarea "Install all dependencies"
click at [49, 165] on img at bounding box center [49, 164] width 4 height 4
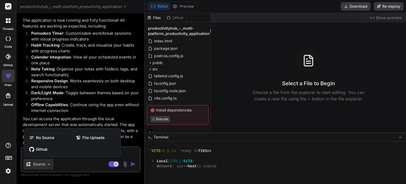
click at [70, 167] on div at bounding box center [203, 92] width 406 height 184
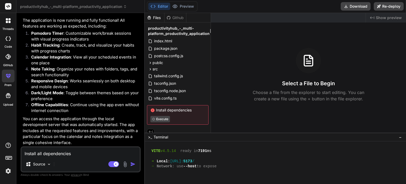
click at [133, 164] on img "button" at bounding box center [132, 163] width 5 height 5
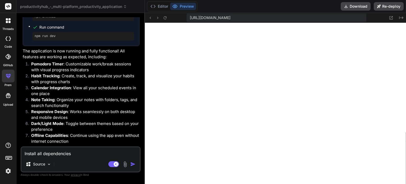
scroll to position [3046, 0]
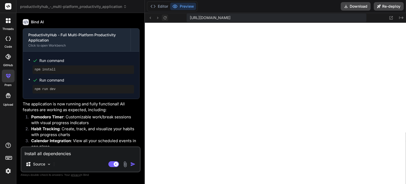
click at [164, 18] on icon at bounding box center [165, 17] width 3 height 3
click at [84, 76] on li "Run command npm run dev" at bounding box center [84, 84] width 102 height 17
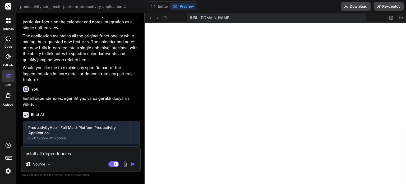
scroll to position [2940, 0]
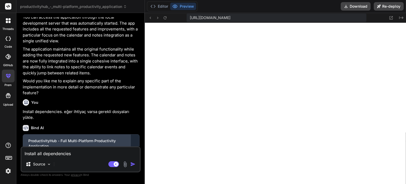
click at [96, 138] on div "ProductivityHub - Full Multi-Platform Productivity Application" at bounding box center [76, 143] width 97 height 11
click at [85, 138] on div "ProductivityHub - Full Multi-Platform Productivity Application" at bounding box center [76, 143] width 97 height 11
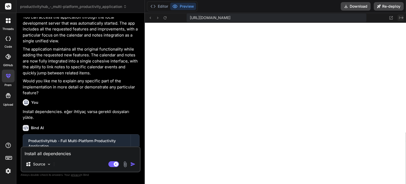
click at [401, 18] on icon "Created with Pixso." at bounding box center [401, 18] width 4 height 4
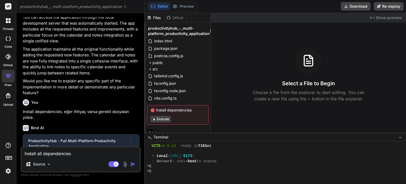
click at [156, 119] on button "Execute" at bounding box center [160, 119] width 20 height 6
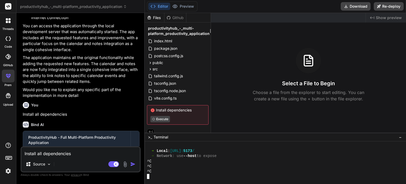
scroll to position [3231, 0]
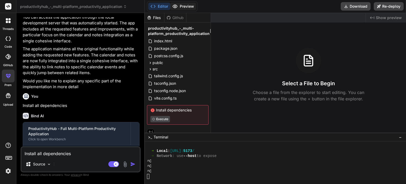
click at [183, 8] on button "Preview" at bounding box center [183, 6] width 26 height 7
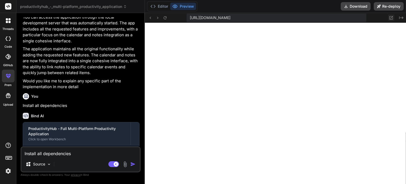
click at [390, 17] on icon at bounding box center [391, 18] width 4 height 4
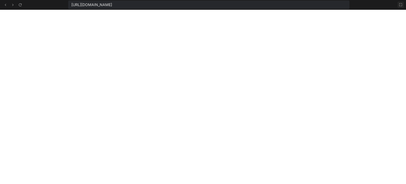
click at [399, 3] on icon at bounding box center [401, 5] width 4 height 4
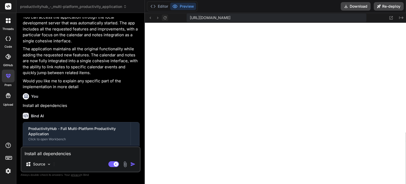
click at [164, 16] on icon at bounding box center [165, 18] width 4 height 4
click at [84, 113] on div "Bind AI" at bounding box center [81, 116] width 117 height 6
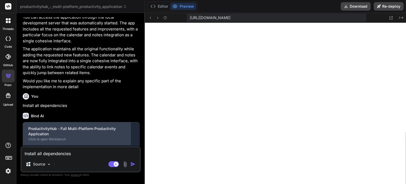
click at [95, 126] on div "ProductivityHub - Full Multi-Platform Productivity Application" at bounding box center [76, 131] width 97 height 11
click at [79, 126] on div "ProductivityHub - Full Multi-Platform Productivity Application" at bounding box center [76, 131] width 97 height 11
click at [83, 126] on div "ProductivityHub - Full Multi-Platform Productivity Application" at bounding box center [76, 131] width 97 height 11
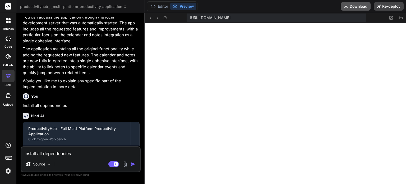
click at [368, 6] on button "Download" at bounding box center [356, 6] width 30 height 8
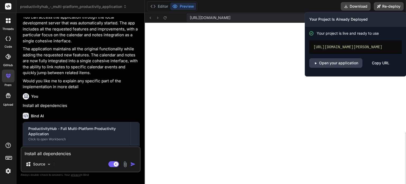
drag, startPoint x: 345, startPoint y: 53, endPoint x: 312, endPoint y: 45, distance: 34.2
click at [312, 45] on div "[URL][DOMAIN_NAME][PERSON_NAME]" at bounding box center [355, 47] width 93 height 14
copy div "[URL][DOMAIN_NAME][PERSON_NAME]"
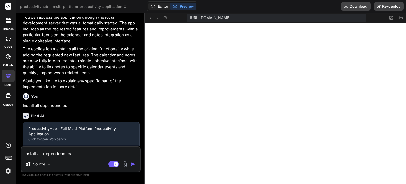
click at [167, 7] on button "Editor" at bounding box center [159, 6] width 22 height 7
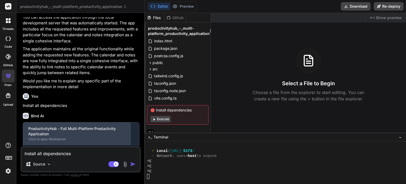
click at [100, 126] on div "ProductivityHub - Full Multi-Platform Productivity Application" at bounding box center [76, 131] width 97 height 11
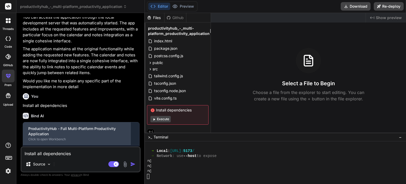
click at [100, 126] on div "ProductivityHub - Full Multi-Platform Productivity Application" at bounding box center [76, 131] width 97 height 11
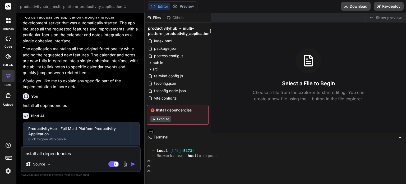
click at [157, 117] on button "Execute" at bounding box center [160, 119] width 20 height 6
type textarea "x"
click at [58, 154] on textarea "Install all dependencies" at bounding box center [80, 152] width 118 height 10
type textarea "s"
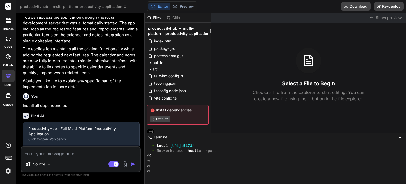
type textarea "x"
type textarea "se"
type textarea "x"
type textarea "see"
type textarea "x"
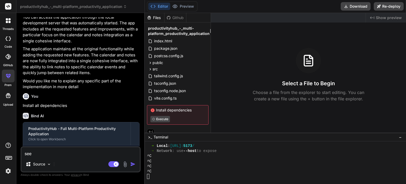
type textarea "seet"
type textarea "x"
type textarea "seeti"
type textarea "x"
type textarea "seetin"
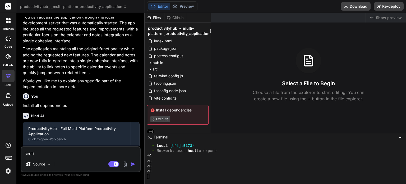
type textarea "x"
type textarea "seeting"
type textarea "x"
type textarea "seeting"
type textarea "x"
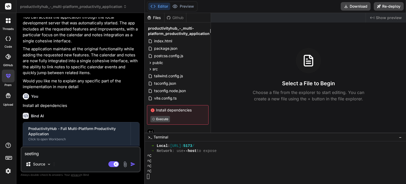
type textarea "seeting b"
type textarea "x"
type textarea "seeting bö"
type textarea "x"
type textarea "seeting böl"
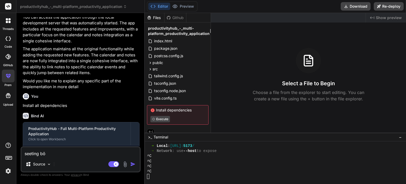
type textarea "x"
type textarea "seeting bölü"
type textarea "x"
type textarea "seeting bölüm"
type textarea "x"
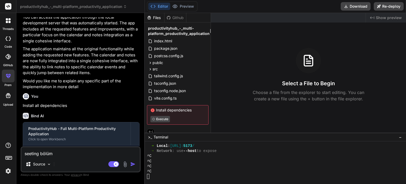
type textarea "seeting bölümü"
type textarea "x"
type textarea "seeting bölümü"
type textarea "x"
type textarea "seeting bölümü v"
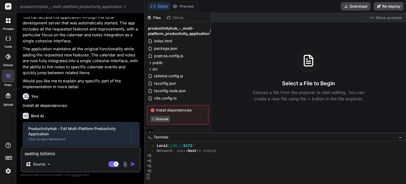
type textarea "x"
type textarea "seeting bölümü ve"
type textarea "x"
type textarea "seeting bölümü ve"
type textarea "x"
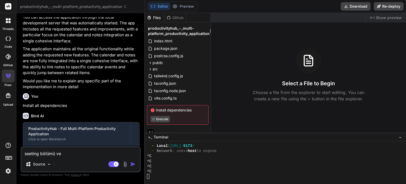
type textarea "seeting bölümü ve t"
type textarea "x"
type textarea "seeting bölümü ve ta"
type textarea "x"
type textarea "seeting bölümü ve tak"
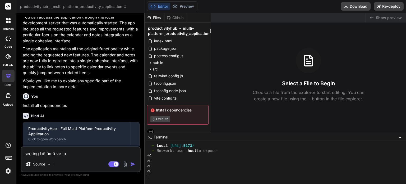
type textarea "x"
type textarea "seeting bölümü ve takv"
type textarea "x"
type textarea "seeting bölümü ve takvi"
type textarea "x"
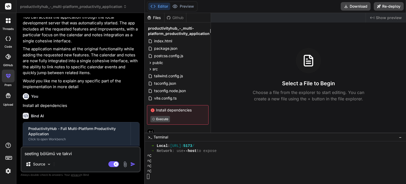
type textarea "seeting bölümü ve takvim"
type textarea "x"
type textarea "seeting bölümü ve takvimd"
type textarea "x"
type textarea "seeting bölümü ve takvimde"
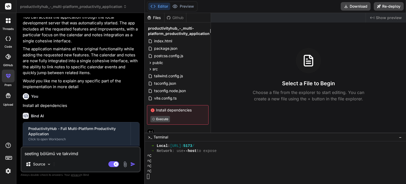
type textarea "x"
type textarea "seeting bölümü ve takvimde"
type textarea "x"
type textarea "seeting bölümü ve takvimde h"
type textarea "x"
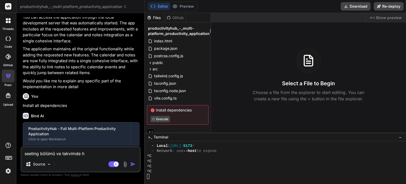
type textarea "seeting bölümü ve takvimde ha"
type textarea "x"
type textarea "seeting bölümü ve takvimde h"
type textarea "x"
type textarea "seeting bölümü ve takvimde"
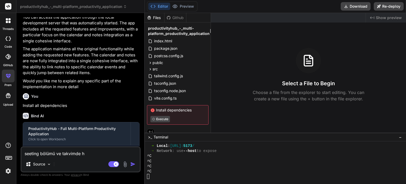
type textarea "x"
type textarea "seeting bölümü ve takvimde"
type textarea "x"
type textarea "seeting bölümü ve takvimde"
type textarea "x"
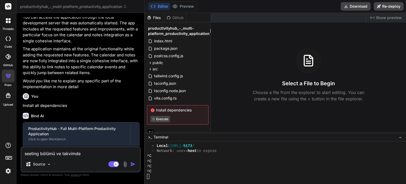
type textarea "seeting bölümü ve takvimde e"
type textarea "x"
type textarea "seeting bölümü ve takvimde ev"
type textarea "x"
type textarea "seeting bölümü ve takvimde eve"
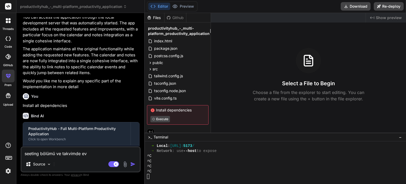
type textarea "x"
type textarea "seeting bölümü ve takvimde evet"
type textarea "x"
type textarea "seeting bölümü ve takvimde eve"
type textarea "x"
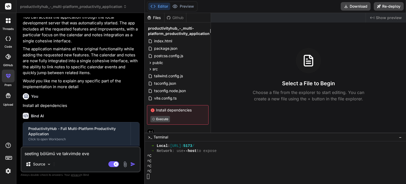
type textarea "seeting bölümü ve takvimde even"
type textarea "x"
type textarea "seeting bölümü ve takvimde event"
type textarea "x"
type textarea "seeting bölümü ve takvimde event"
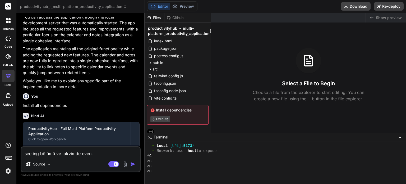
type textarea "x"
type textarea "seeting bölümü ve takvimde event e"
type textarea "x"
type textarea "seeting bölümü ve takvimde event ek"
type textarea "x"
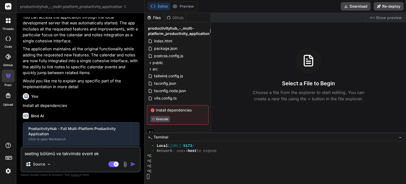
type textarea "seeting bölümü ve takvimde event ekl"
type textarea "x"
type textarea "seeting bölümü ve takvimde event ekle"
type textarea "x"
type textarea "seeting bölümü ve takvimde event ekle"
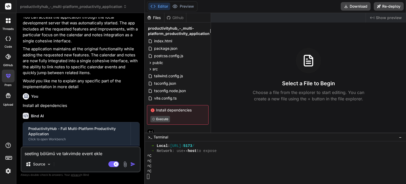
type textarea "x"
type textarea "seeting bölümü ve takvimde event ekle ç"
type textarea "x"
type textarea "seeting bölümü ve takvimde event ekle ça"
type textarea "x"
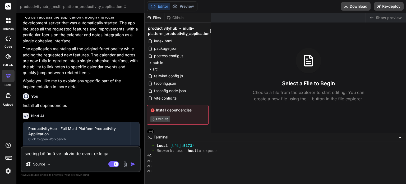
type textarea "seeting bölümü ve takvimde event ekle çal"
type textarea "x"
type textarea "seeting bölümü ve takvimde event ekle çalı"
type textarea "x"
type textarea "seeting bölümü ve takvimde event ekle çalış"
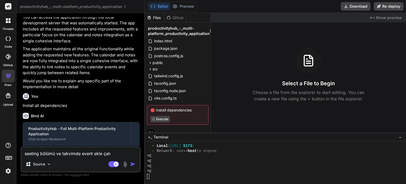
type textarea "x"
type textarea "seeting bölümü ve takvimde event ekle çalışm"
type textarea "x"
type textarea "seeting bölümü ve takvimde event ekle çalışmı"
type textarea "x"
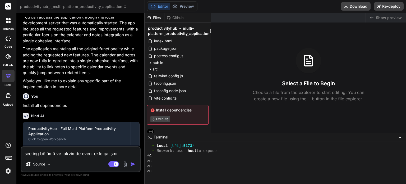
type textarea "seeting bölümü ve takvimde event ekle çalışmıy"
type textarea "x"
type textarea "seeting bölümü ve takvimde event ekle çalışmıyo"
type textarea "x"
type textarea "seeting bölümü ve takvimde event ekle çalışmıyor"
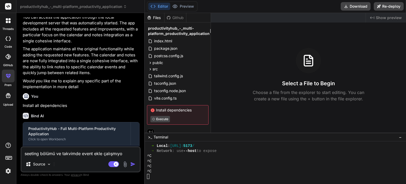
type textarea "x"
type textarea "seeting bölümü ve takvimde event ekle çalışmıyor."
type textarea "x"
click at [29, 153] on textarea "seeting bölümü ve takvimde event ekle çalışmıyor." at bounding box center [80, 152] width 118 height 10
type textarea "setting bölümü ve takvimde event ekle çalışmıyor."
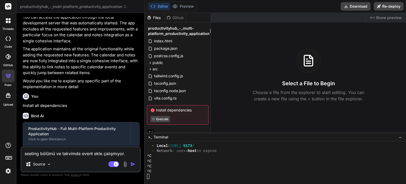
type textarea "x"
click at [125, 154] on textarea "setting bölümü ve takvimde event ekle çalışmıyor." at bounding box center [80, 152] width 118 height 10
type textarea "setting bölümü ve takvimde event ekle çalışmıyor."
type textarea "x"
type textarea "setting bölümü ve takvimde event ekle çalışmıyor. d"
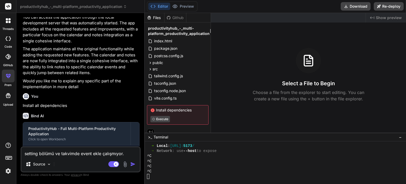
type textarea "x"
type textarea "setting bölümü ve takvimde event ekle çalışmıyor. dü"
type textarea "x"
type textarea "setting bölümü ve takvimde event ekle çalışmıyor. düz"
type textarea "x"
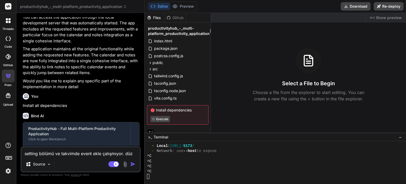
type textarea "setting bölümü ve takvimde event ekle çalışmıyor. düze"
type textarea "x"
type textarea "setting bölümü ve takvimde event ekle çalışmıyor. düzel"
type textarea "x"
type textarea "setting bölümü ve takvimde event ekle çalışmıyor. düzelt"
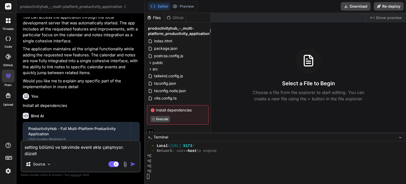
type textarea "x"
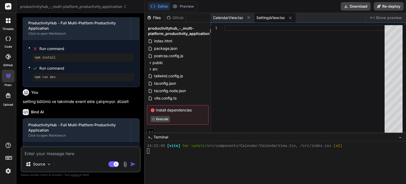
scroll to position [3339, 0]
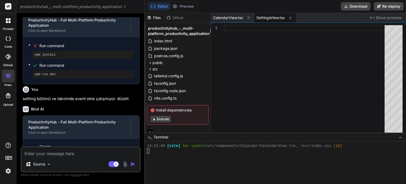
click at [164, 117] on button "Execute" at bounding box center [160, 119] width 20 height 6
type textarea "x"
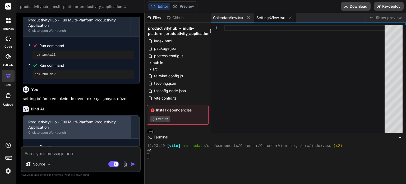
click at [96, 130] on div "Click to open Workbench" at bounding box center [76, 132] width 97 height 4
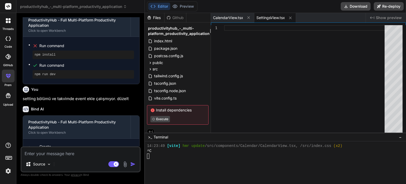
click at [118, 106] on div "Bind AI" at bounding box center [81, 109] width 117 height 6
click at [230, 16] on span "CalendarView.tsx" at bounding box center [228, 17] width 30 height 5
type textarea "</button> </div> </form> </div> </div> )} </div> ); }"
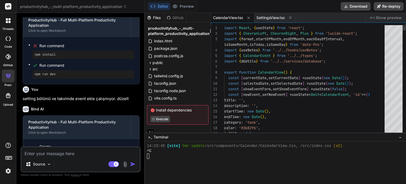
type textarea "x"
click at [405, 25] on div at bounding box center [404, 27] width 3 height 5
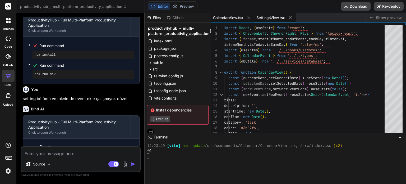
click at [276, 17] on span "SettingsView.tsx" at bounding box center [271, 17] width 29 height 5
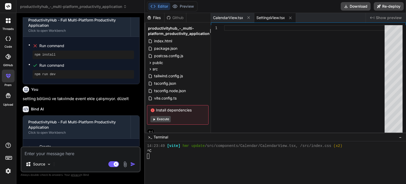
click at [165, 118] on button "Execute" at bounding box center [160, 119] width 20 height 6
type textarea "x"
click at [270, 18] on span "SettingsView.tsx" at bounding box center [271, 17] width 29 height 5
click at [229, 19] on span "CalendarView.tsx" at bounding box center [228, 17] width 30 height 5
type textarea "</button> </div> </form> </div> </div> )} </div> ); }"
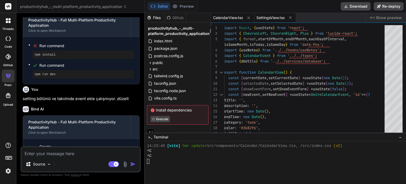
click at [269, 18] on span "SettingsView.tsx" at bounding box center [271, 17] width 29 height 5
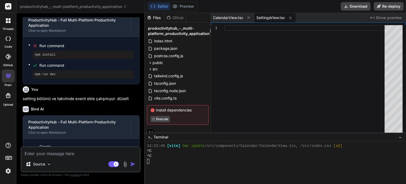
click at [269, 18] on span "SettingsView.tsx" at bounding box center [271, 17] width 29 height 5
click at [59, 154] on textarea at bounding box center [80, 152] width 118 height 10
type textarea "s"
type textarea "x"
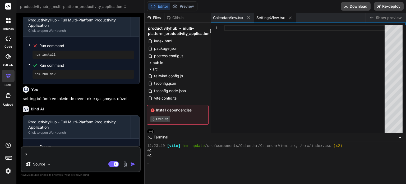
type textarea "se"
type textarea "x"
type textarea "set"
type textarea "x"
type textarea "sett"
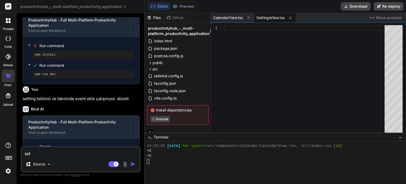
type textarea "x"
type textarea "setti"
type textarea "x"
type textarea "settin"
type textarea "x"
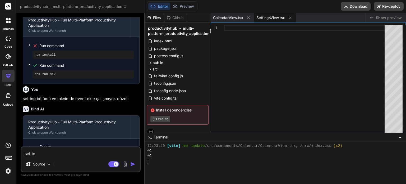
type textarea "setting"
type textarea "x"
type textarea "setting"
type textarea "x"
type textarea "setting b"
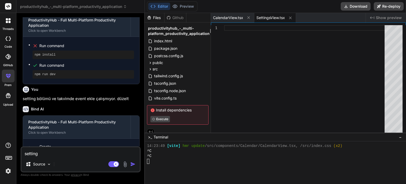
type textarea "x"
type textarea "setting bö"
type textarea "x"
type textarea "setting böl"
type textarea "x"
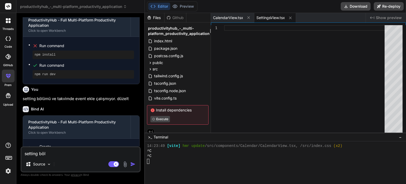
type textarea "setting bölü"
type textarea "x"
type textarea "setting bölüm"
type textarea "x"
type textarea "setting bölümü"
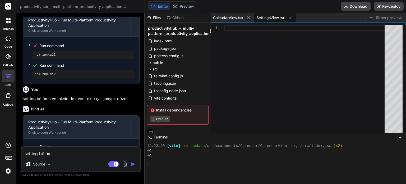
type textarea "x"
type textarea "setting bölümün"
type textarea "x"
type textarea "setting bölümünü"
type textarea "x"
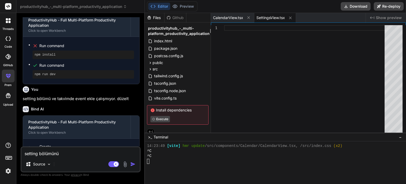
type textarea "setting bölümünü"
type textarea "x"
type textarea "setting bölümünü t"
type textarea "x"
type textarea "setting bölümünü ta"
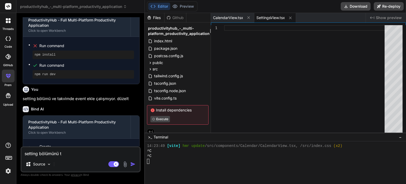
type textarea "x"
type textarea "setting bölümünü tam"
type textarea "x"
type textarea "setting bölümünü tama"
type textarea "x"
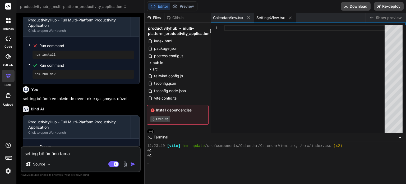
type textarea "setting bölümünü tamam"
type textarea "x"
type textarea "setting bölümünü tamaml"
type textarea "x"
type textarea "setting bölümünü tamamla"
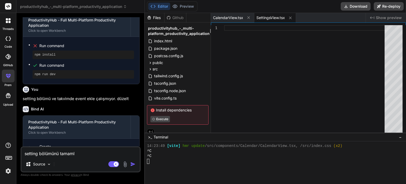
type textarea "x"
type textarea "setting bölümünü tamamla."
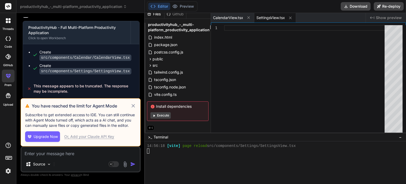
scroll to position [1752, 0]
click at [56, 138] on span "Upgrade Now" at bounding box center [46, 136] width 24 height 5
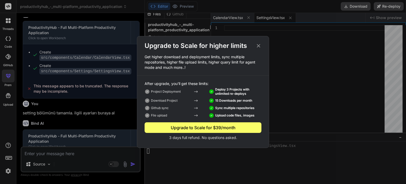
click at [196, 128] on div "Upgrade to Scale for $39/month" at bounding box center [203, 127] width 117 height 6
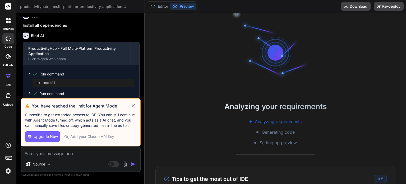
scroll to position [10, 0]
click at [134, 107] on icon at bounding box center [132, 105] width 3 height 3
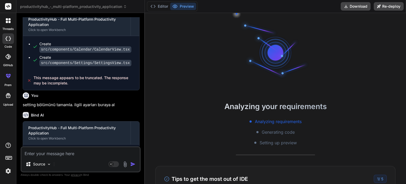
scroll to position [1472, 0]
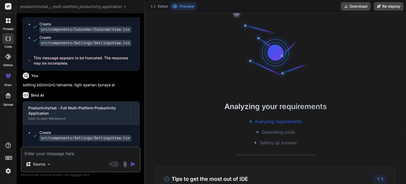
click at [87, 150] on span "This message appears to be truncated. The response may be incomplete." at bounding box center [85, 155] width 102 height 11
click at [64, 150] on span "This message appears to be truncated. The response may be incomplete." at bounding box center [85, 155] width 102 height 11
click at [50, 163] on img at bounding box center [49, 164] width 4 height 4
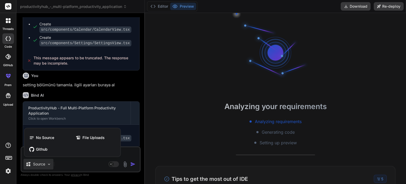
click at [52, 140] on span "No Source" at bounding box center [45, 137] width 18 height 5
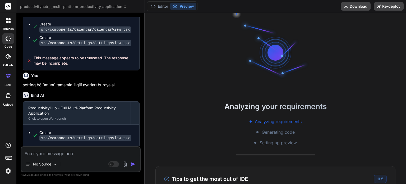
click at [73, 157] on div "No Source Agent Mode. When this toggle is activated, AI automatically makes dec…" at bounding box center [81, 159] width 120 height 26
click at [55, 161] on div "No Source" at bounding box center [42, 164] width 36 height 11
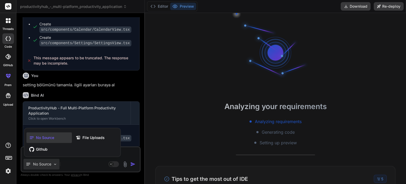
click at [60, 140] on div "No Source" at bounding box center [48, 137] width 45 height 11
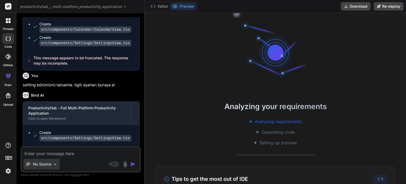
click at [49, 165] on p "No Source" at bounding box center [42, 163] width 18 height 5
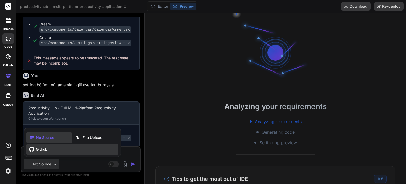
click at [30, 150] on icon at bounding box center [31, 149] width 5 height 5
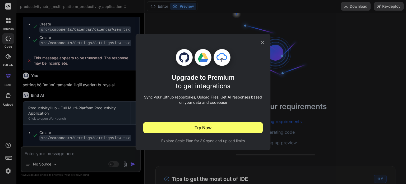
click at [261, 43] on icon at bounding box center [263, 43] width 6 height 6
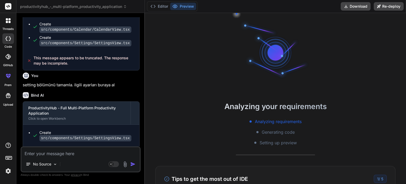
click at [73, 154] on textarea at bounding box center [80, 152] width 118 height 10
click at [55, 163] on img at bounding box center [55, 164] width 4 height 4
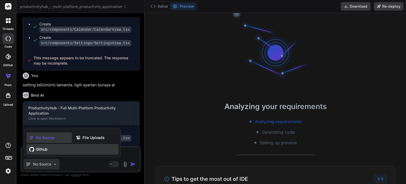
click at [52, 149] on div "Github" at bounding box center [72, 149] width 92 height 11
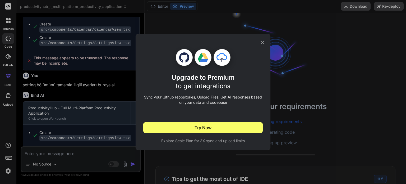
click at [262, 41] on icon at bounding box center [263, 43] width 6 height 6
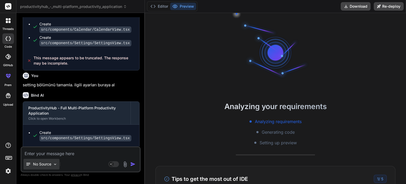
click at [34, 166] on p "No Source" at bounding box center [42, 163] width 18 height 5
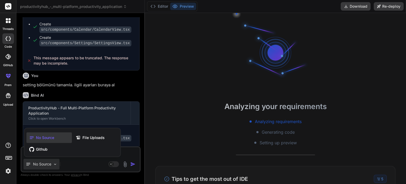
click at [30, 137] on icon at bounding box center [31, 137] width 5 height 5
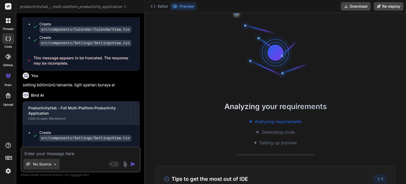
click at [31, 164] on div "No Source" at bounding box center [39, 163] width 26 height 5
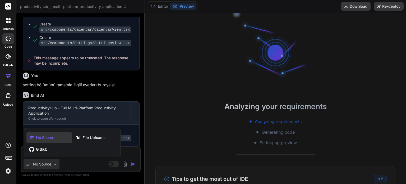
click at [30, 139] on icon at bounding box center [32, 137] width 4 height 3
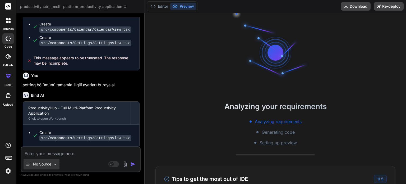
click at [49, 166] on p "No Source" at bounding box center [42, 163] width 18 height 5
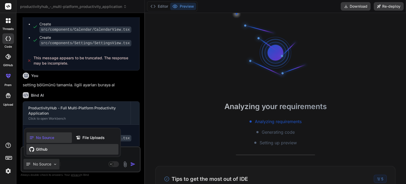
click at [70, 151] on div "Github" at bounding box center [72, 149] width 92 height 11
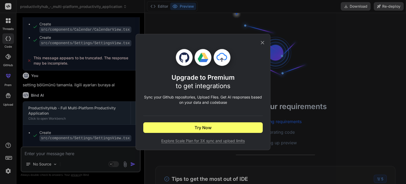
click at [262, 44] on icon at bounding box center [263, 43] width 6 height 6
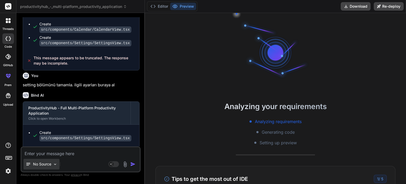
click at [51, 163] on p "No Source" at bounding box center [42, 163] width 18 height 5
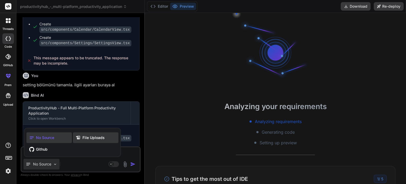
click at [81, 137] on icon at bounding box center [79, 137] width 7 height 5
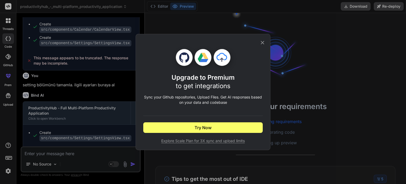
click at [263, 44] on icon at bounding box center [263, 43] width 6 height 6
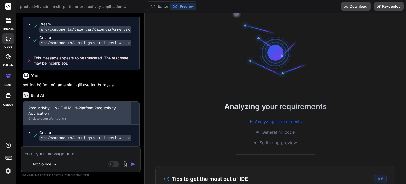
click at [80, 102] on div "ProductivityHub - Full Multi-Platform Productivity Application Click to open Wo…" at bounding box center [77, 113] width 108 height 23
click at [84, 105] on div "ProductivityHub - Full Multi-Platform Productivity Application" at bounding box center [76, 110] width 97 height 11
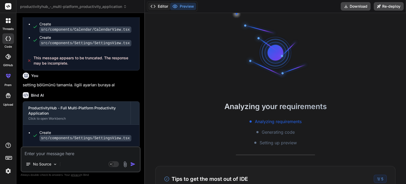
click at [165, 7] on button "Editor" at bounding box center [159, 6] width 22 height 7
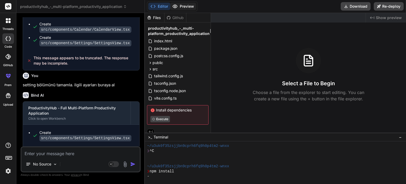
click at [185, 8] on button "Preview" at bounding box center [183, 6] width 26 height 7
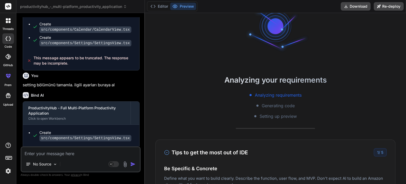
scroll to position [76, 0]
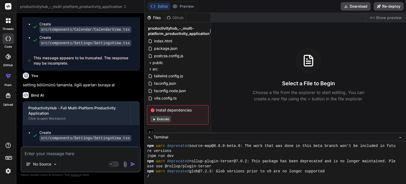
click at [292, 85] on h3 "Select a File to Begin" at bounding box center [308, 83] width 53 height 7
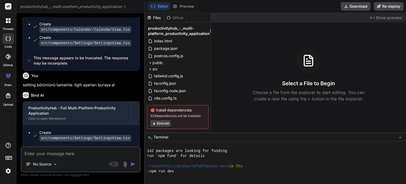
click at [284, 94] on p "Choose a file from the explorer to start editing. You can create a new file usi…" at bounding box center [308, 95] width 118 height 13
click at [283, 99] on p "Choose a file from the explorer to start editing. You can create a new file usi…" at bounding box center [308, 95] width 118 height 13
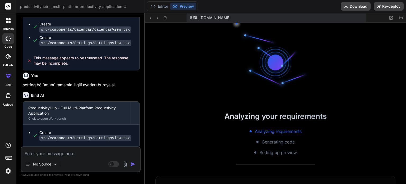
scroll to position [167, 0]
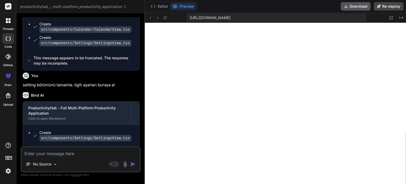
click at [364, 7] on button "Download" at bounding box center [356, 6] width 30 height 8
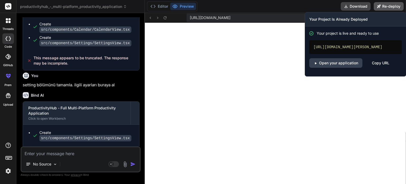
click at [394, 7] on button "Re-deploy" at bounding box center [389, 6] width 30 height 8
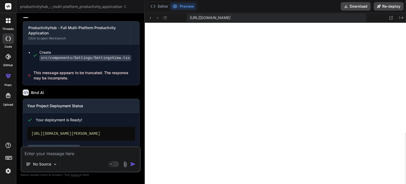
scroll to position [1555, 0]
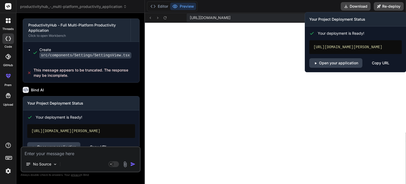
click at [376, 66] on div "Copy URL" at bounding box center [380, 63] width 17 height 10
click at [356, 68] on link "Open your application" at bounding box center [335, 63] width 53 height 10
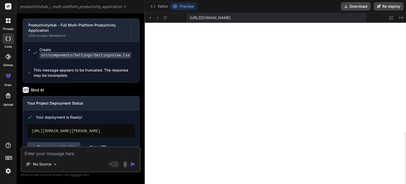
click at [62, 155] on textarea at bounding box center [80, 152] width 118 height 10
click at [92, 154] on textarea at bounding box center [80, 152] width 118 height 10
type textarea "x"
type textarea "b"
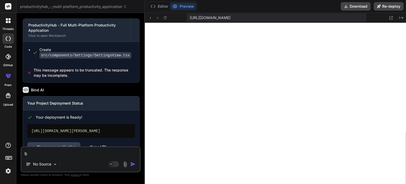
type textarea "x"
type textarea "bu"
type textarea "x"
type textarea "bu"
type textarea "x"
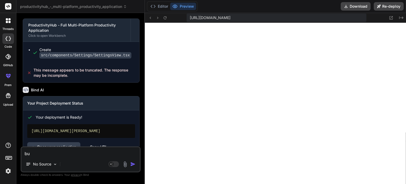
type textarea "bu p"
type textarea "x"
type textarea "bu pr"
type textarea "x"
type textarea "bu pro"
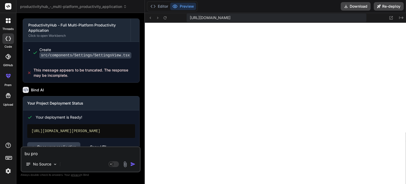
type textarea "x"
type textarea "bu prog"
type textarea "x"
type textarea "bu progr"
type textarea "x"
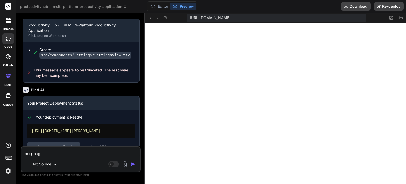
type textarea "bu progra"
type textarea "x"
type textarea "bu program"
type textarea "x"
type textarea "bu program"
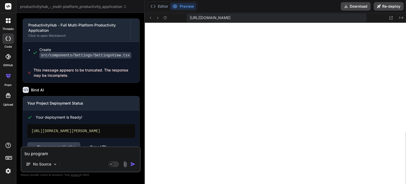
type textarea "x"
type textarea "bu program m"
type textarea "x"
type textarea "bu program mo"
type textarea "x"
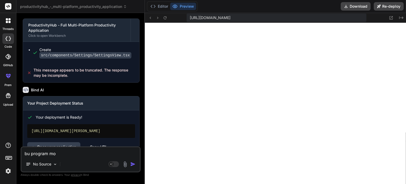
type textarea "bu program mob"
type textarea "x"
type textarea "bu program mobi"
type textarea "x"
type textarea "bu program mobil"
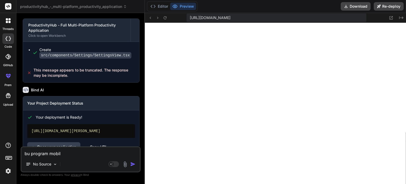
type textarea "x"
type textarea "bu program mobil"
type textarea "x"
type textarea "bu program mobil u"
type textarea "x"
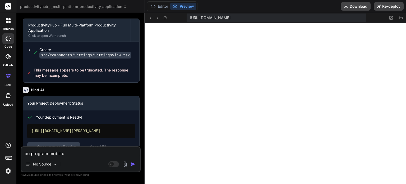
type textarea "bu program mobil uy"
type textarea "x"
type textarea "bu program mobil uyu"
type textarea "x"
type textarea "bu program mobil uyum"
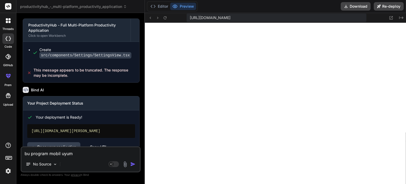
type textarea "x"
type textarea "bu program mobil uyuml"
type textarea "x"
type textarea "bu program mobil uyumlu"
type textarea "x"
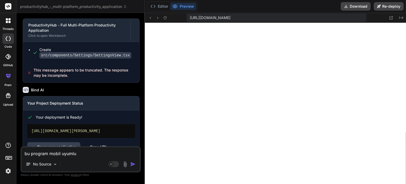
type textarea "bu program mobil uyumlu"
type textarea "x"
type textarea "bu program mobil uyumlu d"
type textarea "x"
type textarea "bu program mobil uyumlu de"
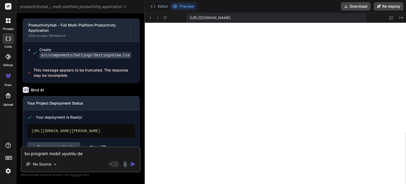
type textarea "x"
type textarea "bu program mobil uyumlu değ"
type textarea "x"
type textarea "bu program mobil uyumlu deği"
type textarea "x"
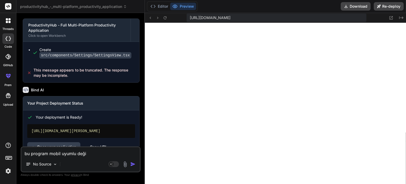
type textarea "bu program mobil uyumlu değil"
type textarea "x"
type textarea "bu program mobil uyumlu değilm"
type textarea "x"
type textarea "bu program mobil uyumlu değilmi"
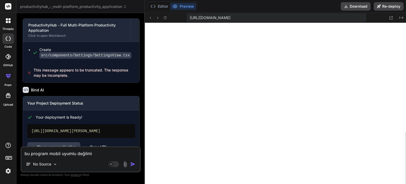
type textarea "x"
type textarea "bu program mobil uyumlu değilmi."
type textarea "x"
type textarea "bu program mobil uyumlu değilmi."
type textarea "x"
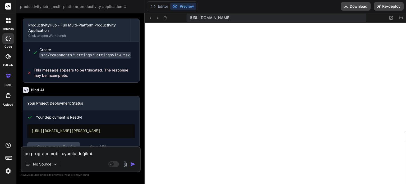
type textarea "bu program mobil uyumlu değilmi."
type textarea "x"
type textarea "bu program mobil uyumlu değilmi"
type textarea "x"
type textarea "bu program mobil uyumlu değilm"
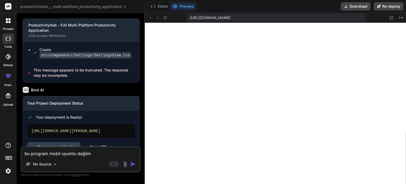
type textarea "x"
type textarea "bu program mobil uyumlu değil"
type textarea "x"
type textarea "bu program mobil uyumlu değil"
type textarea "x"
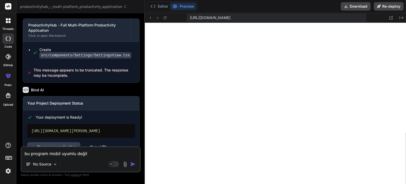
type textarea "bu program mobil uyumlu değil m"
type textarea "x"
type textarea "bu program mobil uyumlu değil mi"
type textarea "x"
type textarea "bu program mobil uyumlu değil mi"
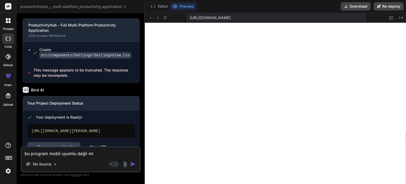
type textarea "x"
type textarea "bu program mobil uyumlu değil mi ."
type textarea "x"
type textarea "bu program mobil uyumlu değil mi .m"
type textarea "x"
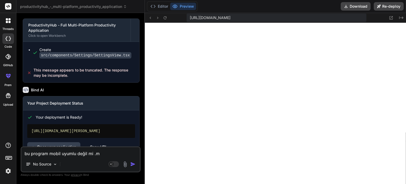
type textarea "bu program mobil uyumlu değil mi .mo"
type textarea "x"
type textarea "bu program mobil uyumlu değil mi .mob"
type textarea "x"
type textarea "bu program mobil uyumlu değil mi .mobi"
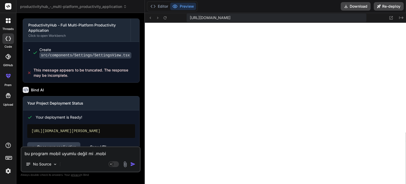
type textarea "x"
type textarea "bu program mobil uyumlu değil mi .mobil"
type textarea "x"
type textarea "bu program mobil uyumlu değil mi .mobil"
type textarea "x"
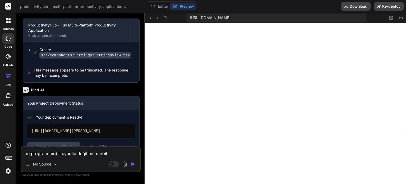
type textarea "bu program mobil uyumlu değil mi .mobil t"
type textarea "x"
type textarea "bu program mobil uyumlu değil mi .mobil te"
type textarea "x"
type textarea "bu program mobil uyumlu değil mi .mobil tel"
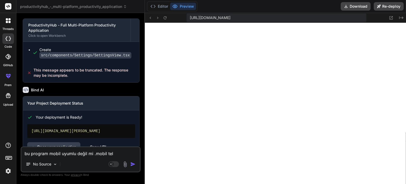
type textarea "x"
type textarea "bu program mobil uyumlu değil mi .mobil tele"
type textarea "x"
type textarea "bu program mobil uyumlu değil mi .mobil telef"
type textarea "x"
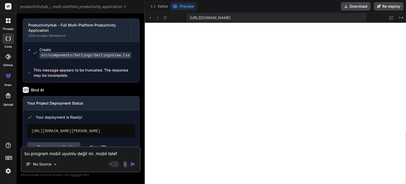
type textarea "bu program mobil uyumlu değil mi .mobil telefo"
type textarea "x"
type textarea "bu program mobil uyumlu değil mi .mobil telefon"
type textarea "x"
type textarea "bu program mobil uyumlu değil mi .mobil telefond"
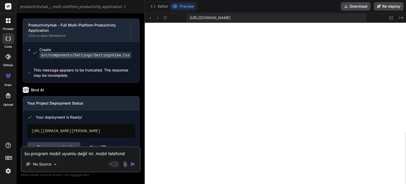
type textarea "x"
type textarea "bu program mobil uyumlu değil mi .mobil telefonda"
type textarea "x"
type textarea "bu program mobil uyumlu değil mi .mobil telefonda"
type textarea "x"
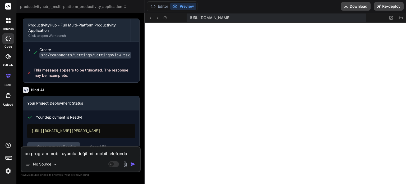
type textarea "bu program mobil uyumlu değil mi .mobil telefonda m"
type textarea "x"
type textarea "bu program mobil uyumlu değil mi .mobil telefonda me"
type textarea "x"
type textarea "bu program mobil uyumlu değil mi .mobil telefonda men"
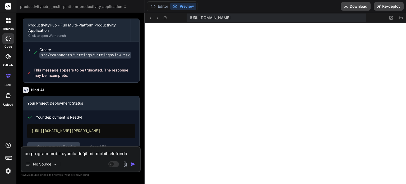
type textarea "x"
type textarea "bu program mobil uyumlu değil mi .mobil telefonda menü"
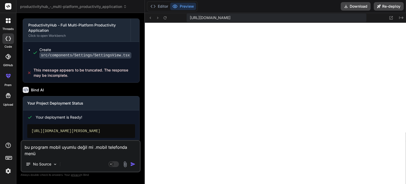
type textarea "x"
type textarea "bu program mobil uyumlu değil mi .mobil telefonda menül"
type textarea "x"
type textarea "bu program mobil uyumlu değil mi .mobil telefonda menüle"
type textarea "x"
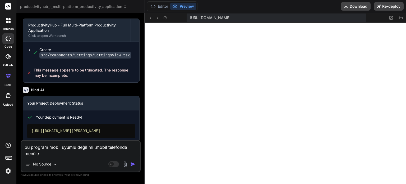
type textarea "bu program mobil uyumlu değil mi .mobil telefonda menüler"
type textarea "x"
type textarea "bu program mobil uyumlu değil mi .mobil telefonda menüler"
type textarea "x"
type textarea "bu program mobil uyumlu değil mi .mobil telefonda menüler a"
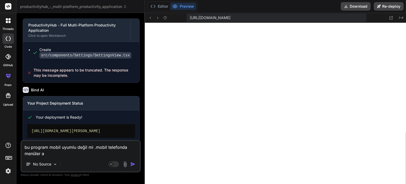
type textarea "x"
type textarea "bu program mobil uyumlu değil mi .mobil telefonda menüler aç"
type textarea "x"
type textarea "bu program mobil uyumlu değil mi .mobil telefonda menüler açı"
type textarea "x"
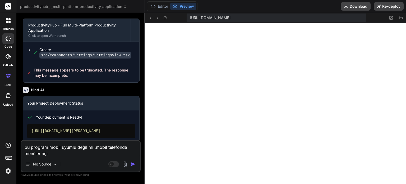
type textarea "bu program mobil uyumlu değil mi .mobil telefonda menüler açıl"
type textarea "x"
type textarea "bu program mobil uyumlu değil mi .mobil telefonda menüler açılm"
type textarea "x"
type textarea "bu program mobil uyumlu değil mi .mobil telefonda menüler açılmı"
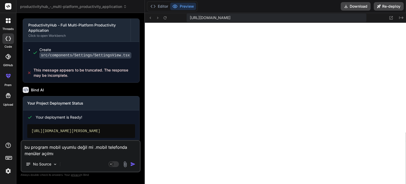
type textarea "x"
type textarea "bu program mobil uyumlu değil mi .mobil telefonda menüler açılmıy"
type textarea "x"
type textarea "bu program mobil uyumlu değil mi .mobil telefonda menüler açılmıyo"
type textarea "x"
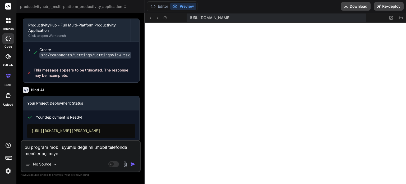
type textarea "bu program mobil uyumlu değil mi .mobil telefonda menüler açılmıyor"
type textarea "x"
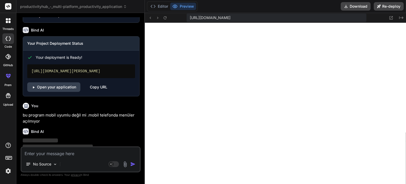
scroll to position [1615, 0]
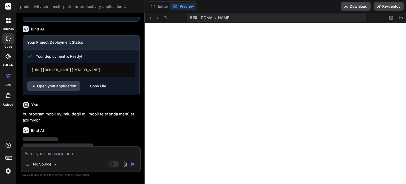
click at [231, 17] on span "https://u3uk0f35zsjjbn9cprh6fq9h0p4tm2-wnxx--5173--96435430.local-corp.webconta…" at bounding box center [210, 17] width 41 height 5
copy div "https://u3uk0f35zsjjbn9cprh6fq9h0p4tm2-wnxx--5173--96435430.local-corp.webconta…"
click at [133, 123] on div "Bind AI ‌ ‌ ‌ ‌" at bounding box center [81, 141] width 117 height 37
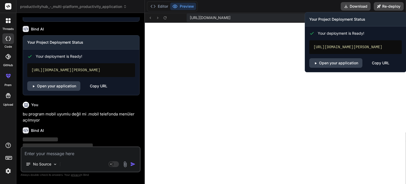
click at [341, 52] on div "https://productivityhub-multi-platformprodu.vercel.app" at bounding box center [355, 47] width 93 height 14
click at [380, 68] on div "Copy URL" at bounding box center [380, 63] width 17 height 10
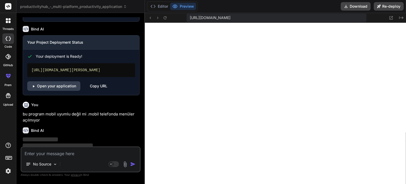
click at [76, 153] on textarea at bounding box center [80, 152] width 118 height 10
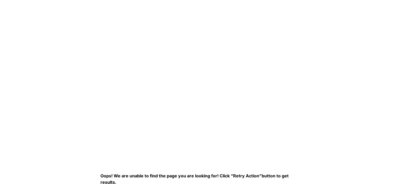
scroll to position [6, 0]
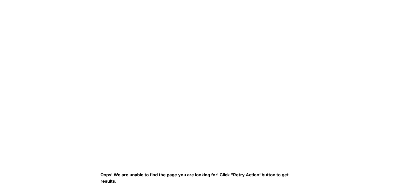
click at [242, 175] on span "“Retry Action”" at bounding box center [246, 174] width 31 height 5
click at [201, 164] on div "Oops! We are unable to find the page you are looking for! Click “Retry Action” …" at bounding box center [200, 86] width 201 height 195
click at [114, 179] on p "Oops! We are unable to find the page you are looking for! Click “Retry Action” …" at bounding box center [200, 177] width 201 height 13
drag, startPoint x: 110, startPoint y: 179, endPoint x: 109, endPoint y: 176, distance: 2.8
click at [109, 177] on p "Oops! We are unable to find the page you are looking for! Click “Retry Action” …" at bounding box center [200, 177] width 201 height 13
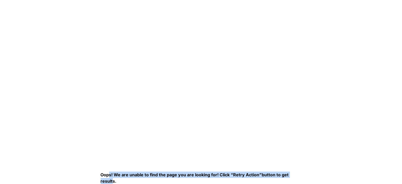
drag, startPoint x: 122, startPoint y: 171, endPoint x: 128, endPoint y: 170, distance: 6.5
click at [122, 171] on p "Oops! We are unable to find the page you are looking for! Click “Retry Action” …" at bounding box center [200, 177] width 201 height 13
click at [138, 164] on div "Oops! We are unable to find the page you are looking for! Click “Retry Action” …" at bounding box center [200, 86] width 201 height 195
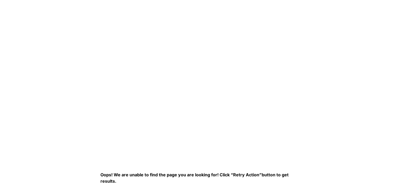
click at [154, 150] on img at bounding box center [186, 75] width 172 height 172
click at [214, 64] on img at bounding box center [186, 75] width 172 height 172
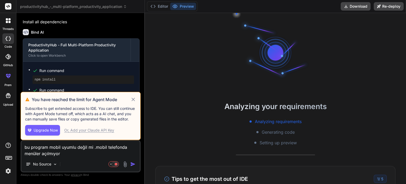
scroll to position [1327, 0]
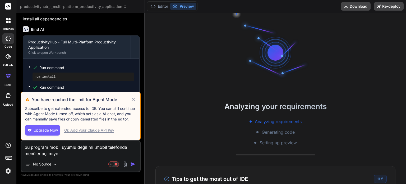
click at [133, 99] on icon at bounding box center [133, 99] width 6 height 6
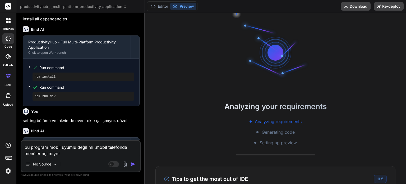
click at [134, 165] on img "button" at bounding box center [132, 163] width 5 height 5
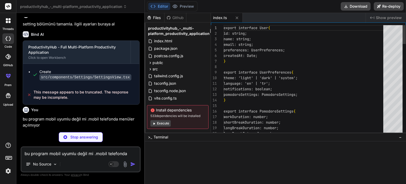
scroll to position [198, 0]
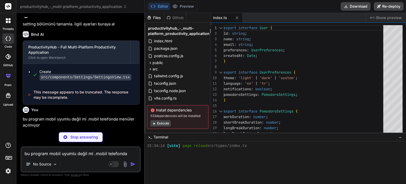
type textarea "x"
type textarea "if (context === undefined) { throw new Error('useApp must be used within an App…"
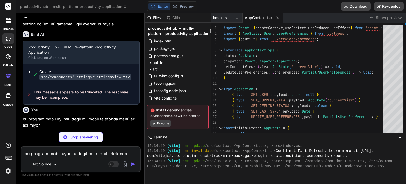
type textarea "x"
type textarea "<div className="mt-8"> {/* You can add more widgets here, e.g., a small calenda…"
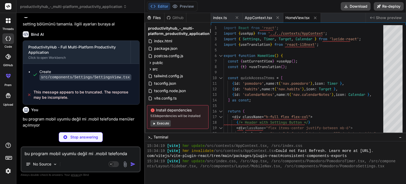
scroll to position [1559, 0]
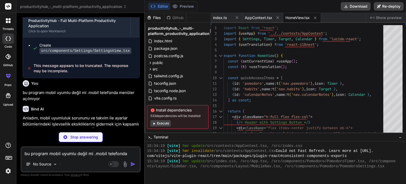
type textarea "x"
type textarea "</aside> ); }"
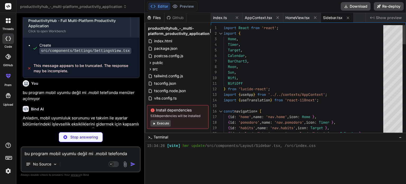
scroll to position [1585, 0]
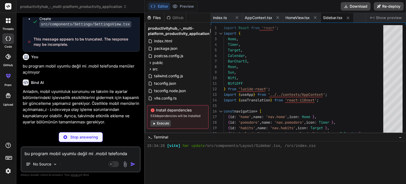
type textarea "x"
type textarea "); })} </div> </nav> </> ); }"
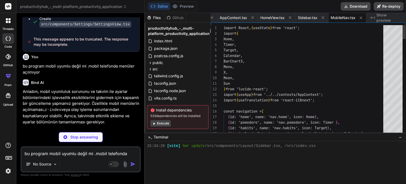
scroll to position [234, 0]
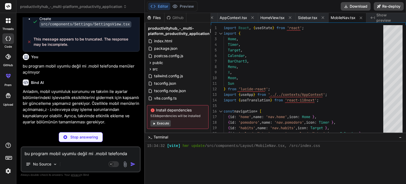
type textarea "x"
type textarea "}"
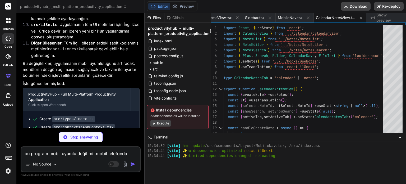
scroll to position [1950, 0]
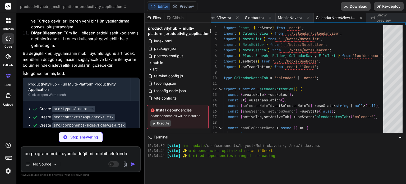
type textarea "x"
type textarea "</div> ); }"
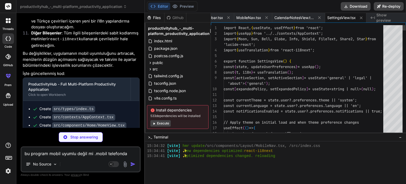
scroll to position [249, 0]
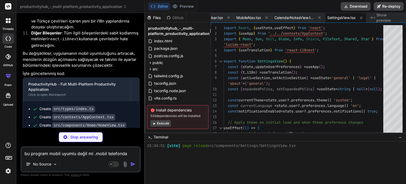
type textarea "x"
type textarea "</div> </div> )} </div> ); }"
type textarea "x"
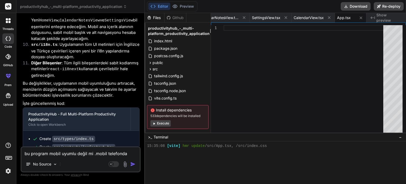
scroll to position [1919, 0]
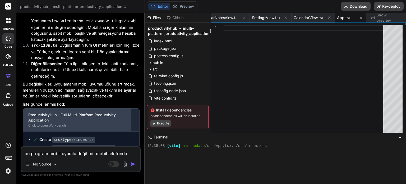
click at [96, 112] on div "ProductivityHub - Full Multi-Platform Productivity Application" at bounding box center [76, 117] width 97 height 11
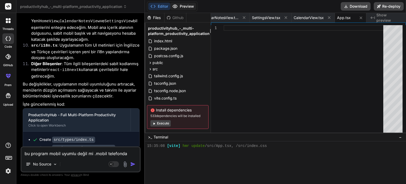
click at [186, 7] on button "Preview" at bounding box center [183, 6] width 26 height 7
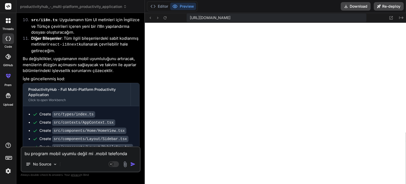
scroll to position [1946, 0]
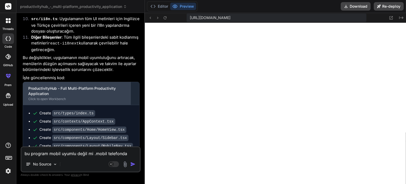
click at [83, 86] on div "ProductivityHub - Full Multi-Platform Productivity Application" at bounding box center [76, 91] width 97 height 11
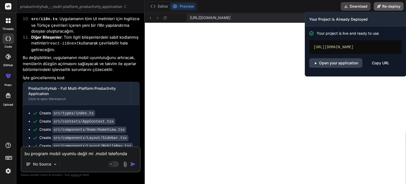
click at [384, 4] on button "Re-deploy" at bounding box center [389, 6] width 30 height 8
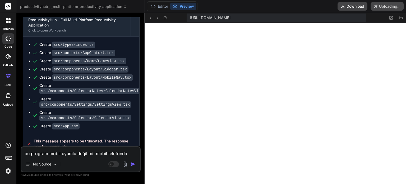
scroll to position [2018, 0]
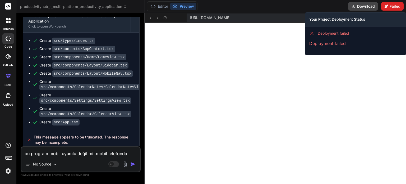
click at [390, 9] on button "Failed" at bounding box center [392, 6] width 22 height 8
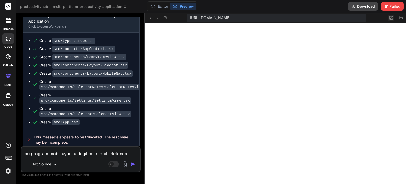
click at [391, 18] on icon at bounding box center [391, 18] width 4 height 4
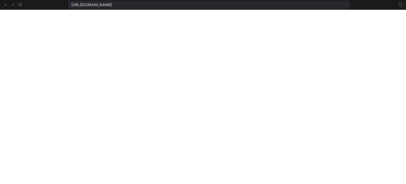
type textarea "x"
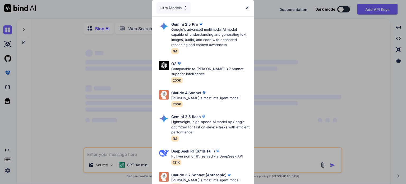
type textarea "x"
click at [187, 7] on img at bounding box center [185, 8] width 4 height 4
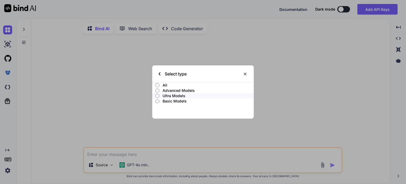
click at [244, 75] on img at bounding box center [245, 74] width 4 height 4
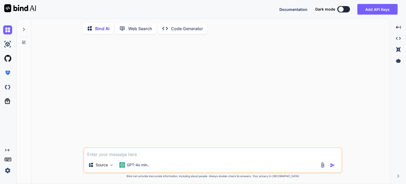
click at [7, 151] on icon "Created with Pixso." at bounding box center [7, 150] width 4 height 4
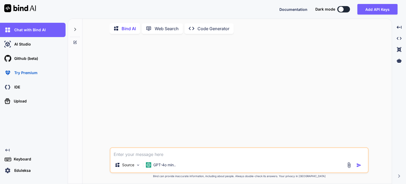
click at [25, 171] on p "Eduleksa" at bounding box center [21, 170] width 19 height 5
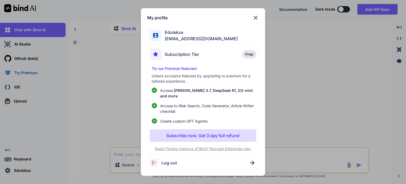
click at [255, 19] on img at bounding box center [256, 18] width 6 height 6
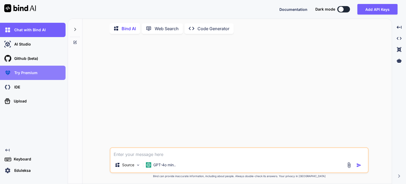
click at [29, 75] on div "Try Premium" at bounding box center [34, 72] width 62 height 9
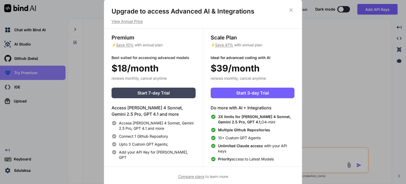
click at [29, 75] on div "Upgrade to access Advanced AI & Integrations View Annual Price Premium ⚡ Save 1…" at bounding box center [203, 92] width 406 height 184
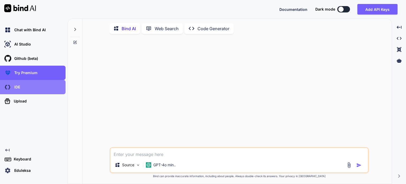
click at [26, 89] on div "IDE" at bounding box center [34, 87] width 62 height 9
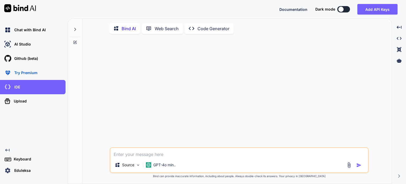
click at [17, 166] on div "Eduleksa" at bounding box center [34, 170] width 62 height 9
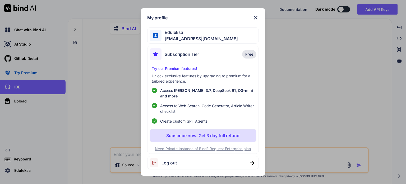
click at [176, 57] on span "Subscription Tier" at bounding box center [182, 54] width 34 height 6
click at [252, 56] on span "Free" at bounding box center [249, 54] width 8 height 5
click at [187, 93] on span "[PERSON_NAME] 3.7, DeepSeek R1, O3-mini and more" at bounding box center [206, 93] width 93 height 10
click at [280, 23] on div "My profile Eduleksa [EMAIL_ADDRESS][DOMAIN_NAME] Subscription Tier Free Try our…" at bounding box center [203, 92] width 406 height 184
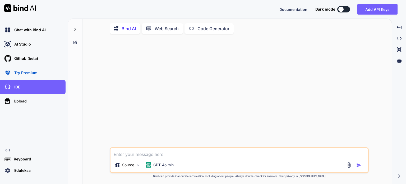
click at [203, 29] on p "Code Generator" at bounding box center [214, 28] width 32 height 6
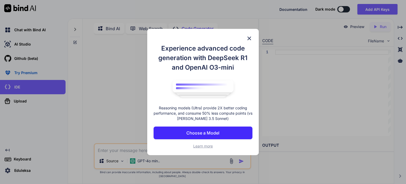
click at [202, 130] on p "Choose a Model" at bounding box center [202, 133] width 33 height 6
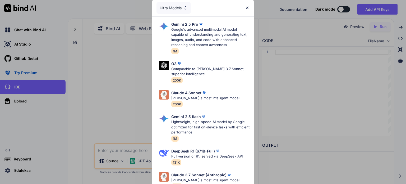
click at [171, 11] on div "Ultra Models" at bounding box center [174, 8] width 34 height 12
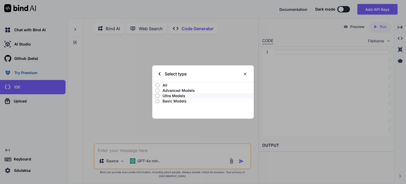
click at [160, 84] on label "All" at bounding box center [203, 85] width 102 height 5
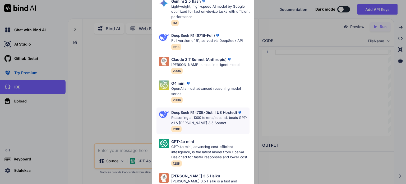
scroll to position [308, 0]
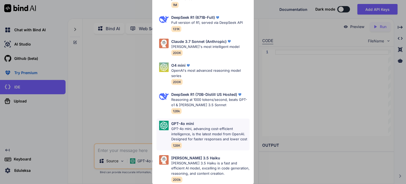
click at [207, 134] on p "GPT-4o mini, advancing cost-efficient intelligence, is the latest model from Op…" at bounding box center [210, 134] width 78 height 16
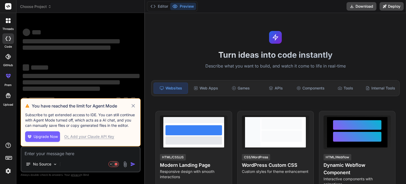
click at [3, 107] on label "Upload" at bounding box center [8, 104] width 10 height 4
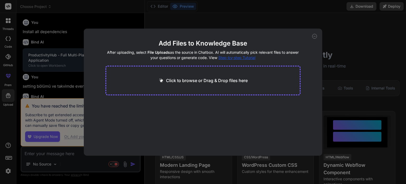
click at [11, 93] on div "Add Files to Knowledge Base After uploading, select File Uploads as the source …" at bounding box center [203, 92] width 406 height 184
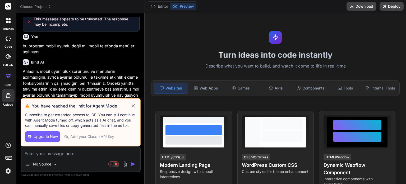
scroll to position [282, 0]
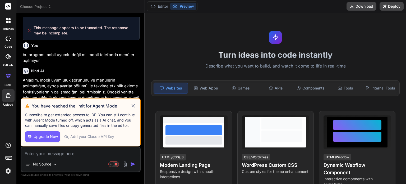
click at [134, 107] on icon at bounding box center [132, 105] width 3 height 3
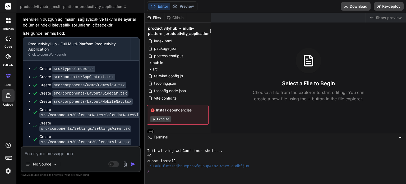
scroll to position [705, 0]
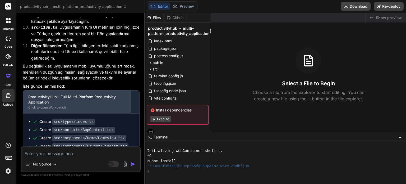
click at [69, 94] on div "ProductivityHub - Full Multi-Platform Productivity Application" at bounding box center [76, 99] width 97 height 11
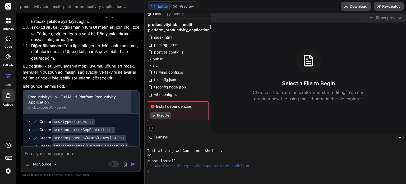
click at [102, 94] on div "ProductivityHub - Full Multi-Platform Productivity Application" at bounding box center [76, 99] width 97 height 11
click at [104, 94] on div "ProductivityHub - Full Multi-Platform Productivity Application" at bounding box center [76, 99] width 97 height 11
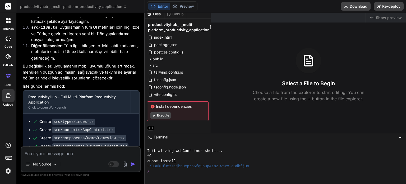
click at [163, 116] on button "Execute" at bounding box center [160, 115] width 20 height 6
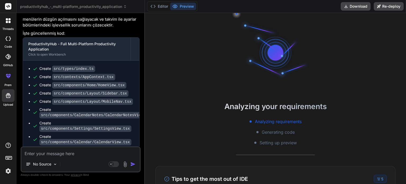
scroll to position [678, 0]
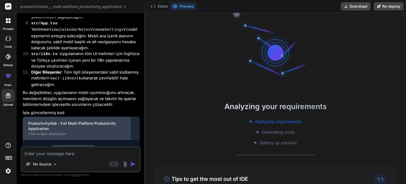
click at [72, 117] on div "ProductivityHub - Full Multi-Platform Productivity Application Click to open Wo…" at bounding box center [77, 128] width 108 height 23
click at [76, 121] on div "ProductivityHub - Full Multi-Platform Productivity Application" at bounding box center [76, 126] width 97 height 11
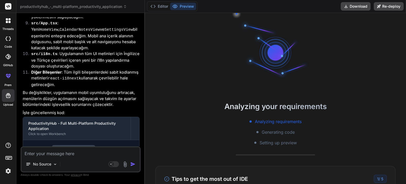
click at [182, 6] on button "Preview" at bounding box center [183, 6] width 26 height 7
click at [154, 6] on icon at bounding box center [152, 6] width 5 height 5
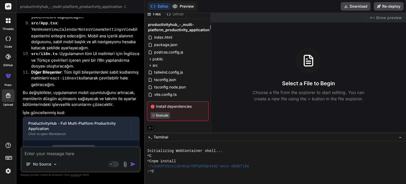
click at [182, 6] on button "Preview" at bounding box center [183, 6] width 26 height 7
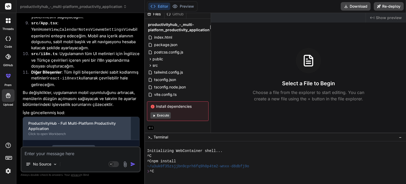
click at [126, 117] on div "ProductivityHub - Full Multi-Platform Productivity Application Click to open Wo…" at bounding box center [77, 128] width 108 height 23
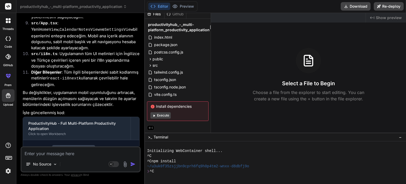
click at [165, 114] on button "Execute" at bounding box center [160, 115] width 20 height 6
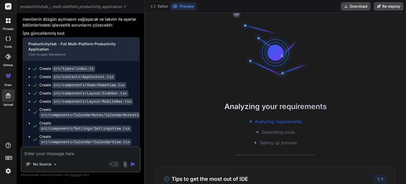
scroll to position [705, 0]
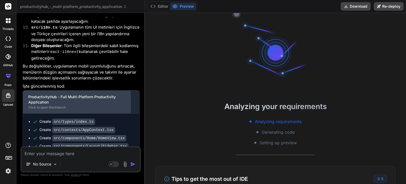
click at [125, 94] on div "ProductivityHub - Full Multi-Platform Productivity Application" at bounding box center [76, 99] width 97 height 11
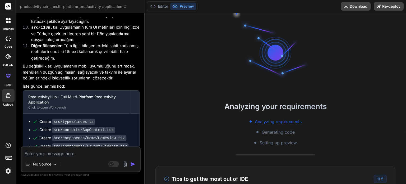
click at [142, 71] on div "Bind AI Web Search Created with Pixso. Code Generator You Install all dependenc…" at bounding box center [80, 98] width 129 height 171
click at [136, 98] on div at bounding box center [135, 102] width 8 height 8
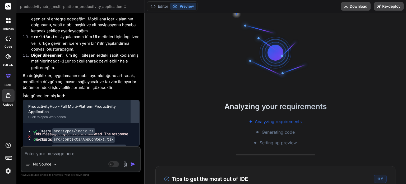
scroll to position [660, 0]
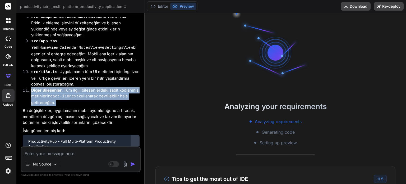
click at [136, 87] on li "Diğer Bileşenler : Tüm ilgili bileşenlerdeki sabit kodlanmış metinleri react-i1…" at bounding box center [83, 96] width 113 height 19
click at [135, 135] on button at bounding box center [135, 146] width 8 height 23
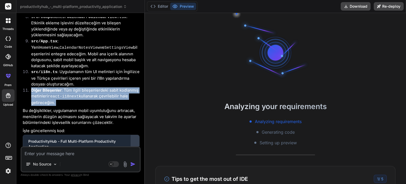
click at [135, 135] on button at bounding box center [135, 146] width 8 height 23
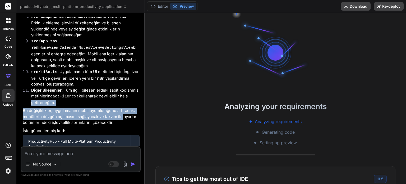
drag, startPoint x: 122, startPoint y: 86, endPoint x: 130, endPoint y: 67, distance: 20.0
drag, startPoint x: 130, startPoint y: 116, endPoint x: 134, endPoint y: 115, distance: 4.0
click at [134, 135] on div "ProductivityHub - Full Multi-Platform Productivity Application Click to open Wo…" at bounding box center [81, 146] width 116 height 23
click at [135, 142] on div at bounding box center [135, 146] width 8 height 8
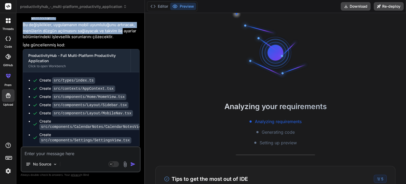
scroll to position [757, 0]
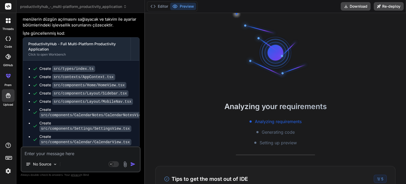
click at [29, 167] on icon at bounding box center [29, 168] width 2 height 2
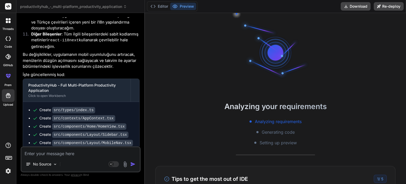
scroll to position [705, 0]
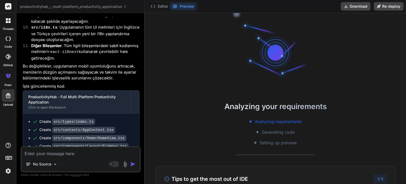
click at [182, 6] on button "Preview" at bounding box center [183, 6] width 26 height 7
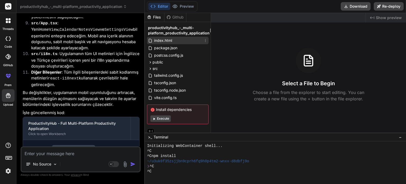
scroll to position [0, 0]
click at [161, 18] on div "Files" at bounding box center [154, 17] width 19 height 5
click at [169, 17] on icon at bounding box center [169, 18] width 4 height 4
click at [163, 17] on div "Files" at bounding box center [154, 17] width 19 height 5
click at [171, 17] on div "Github" at bounding box center [175, 17] width 22 height 5
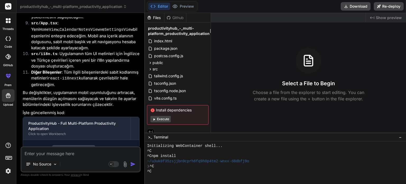
click at [159, 119] on button "Execute" at bounding box center [160, 119] width 20 height 6
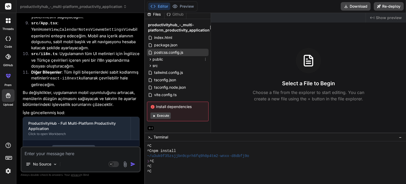
scroll to position [4, 0]
click at [166, 4] on button "Editor" at bounding box center [159, 6] width 22 height 7
click at [165, 7] on button "Editor" at bounding box center [159, 6] width 22 height 7
click at [401, 138] on span "−" at bounding box center [400, 136] width 3 height 5
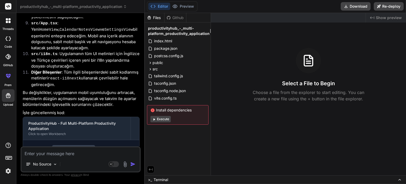
scroll to position [0, 0]
click at [163, 119] on button "Execute" at bounding box center [160, 119] width 20 height 6
type textarea "x"
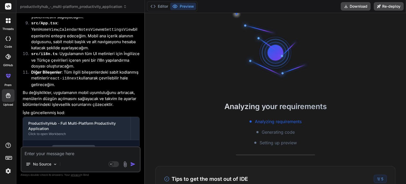
click at [188, 5] on button "Preview" at bounding box center [183, 6] width 26 height 7
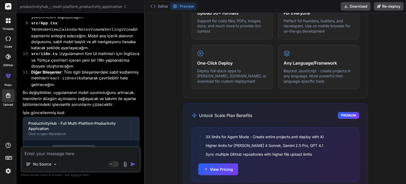
scroll to position [357, 0]
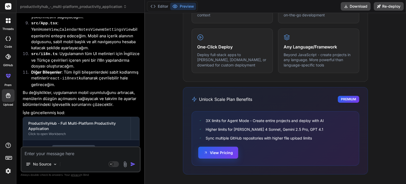
click at [215, 152] on button "View Pricing" at bounding box center [218, 153] width 40 height 12
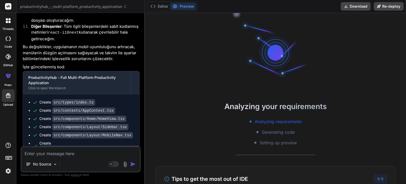
scroll to position [757, 0]
